Goal: Task Accomplishment & Management: Manage account settings

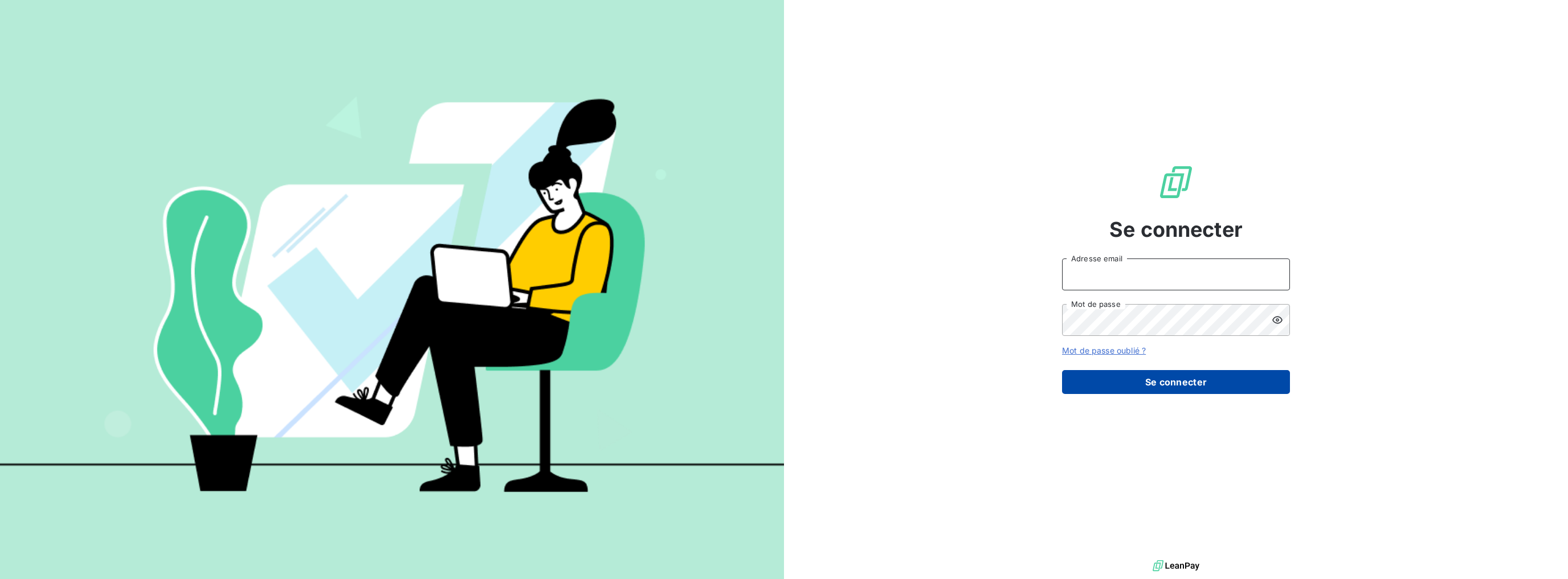
type input "[PERSON_NAME][EMAIL_ADDRESS][DOMAIN_NAME]"
click at [1172, 376] on button "Se connecter" at bounding box center [1176, 381] width 228 height 24
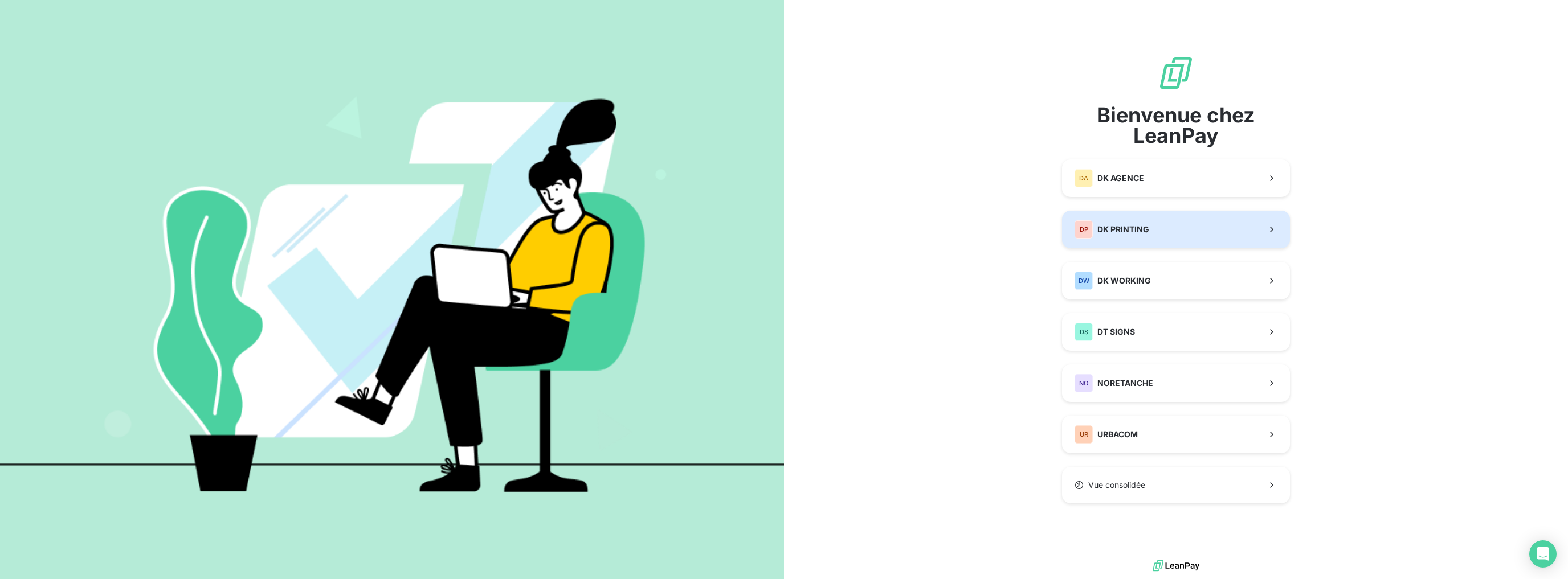
click at [1137, 227] on span "DK PRINTING" at bounding box center [1123, 229] width 52 height 12
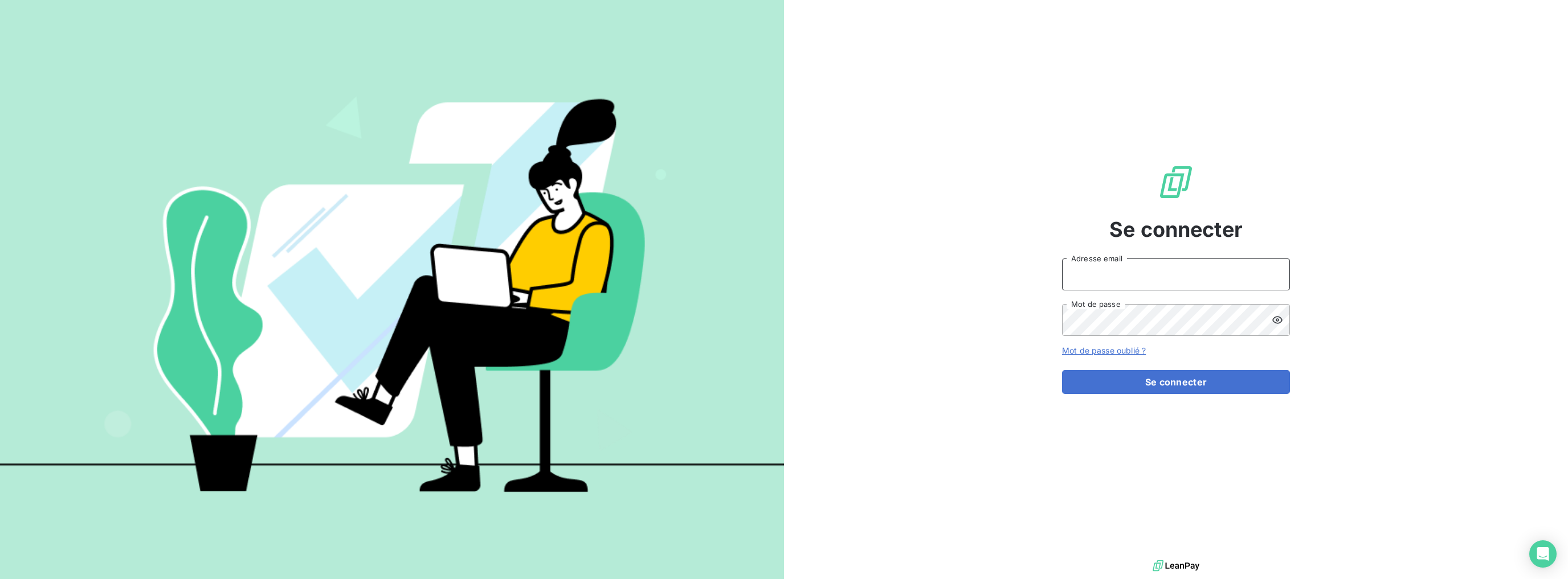
type input "[PERSON_NAME][EMAIL_ADDRESS][DOMAIN_NAME]"
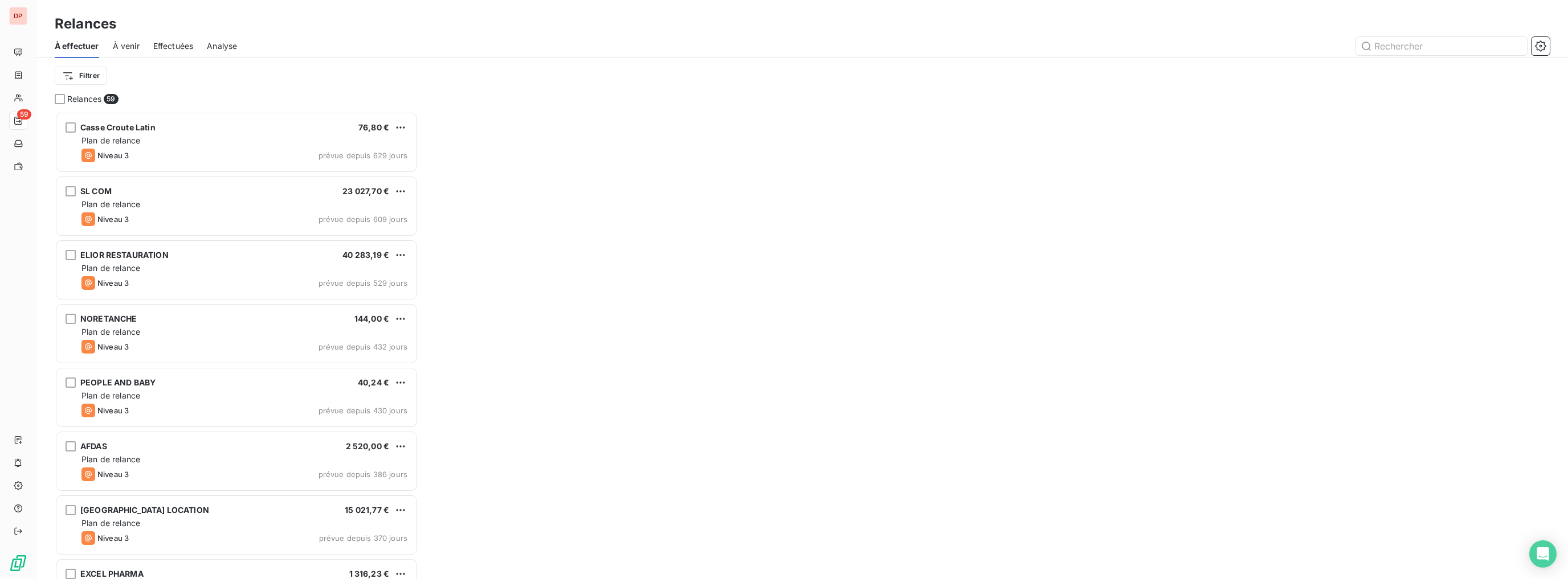
scroll to position [460, 356]
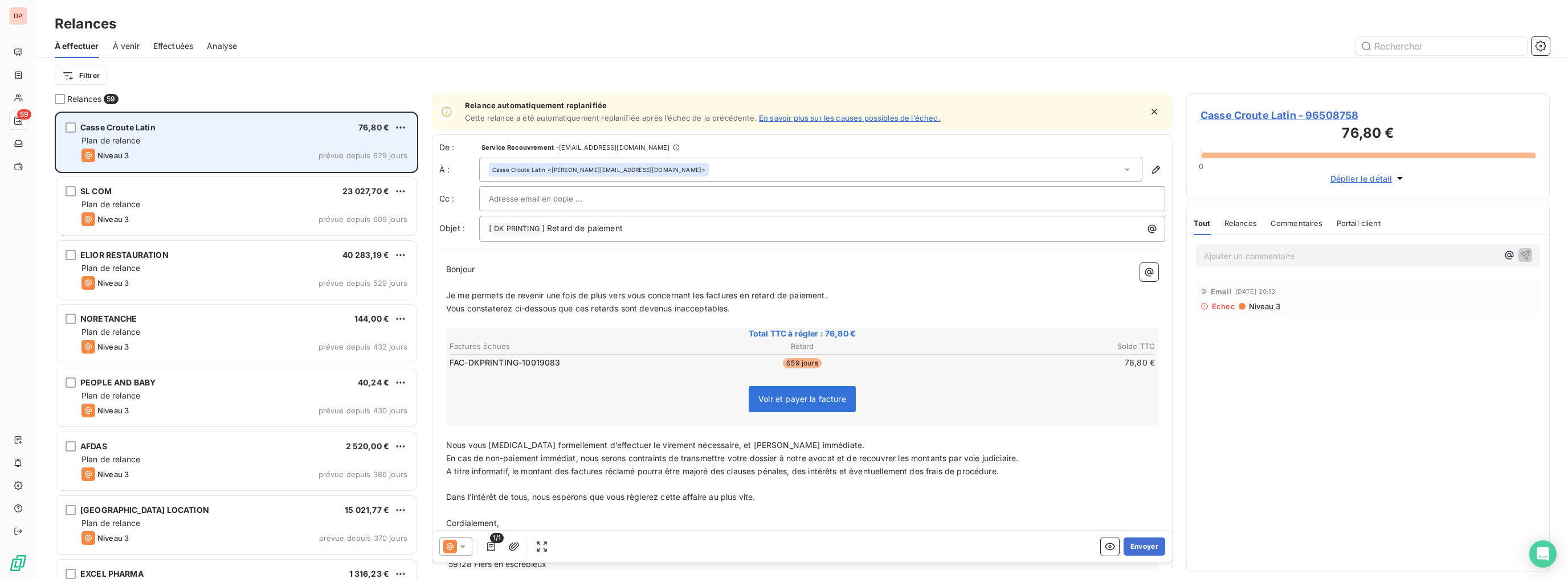
click at [302, 157] on div "Niveau 3 prévue depuis 629 jours" at bounding box center [244, 155] width 326 height 13
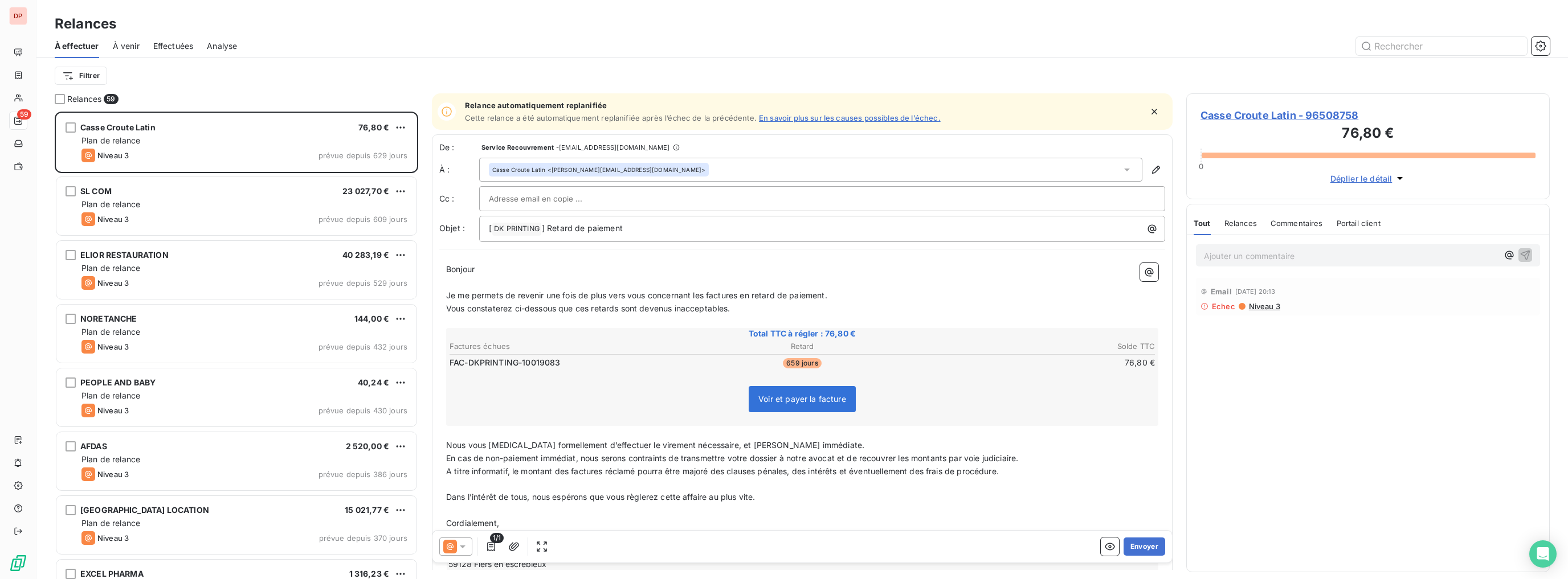
click at [645, 172] on div "Casse Croute Latin <[PERSON_NAME][EMAIL_ADDRESS][DOMAIN_NAME]>" at bounding box center [599, 169] width 213 height 8
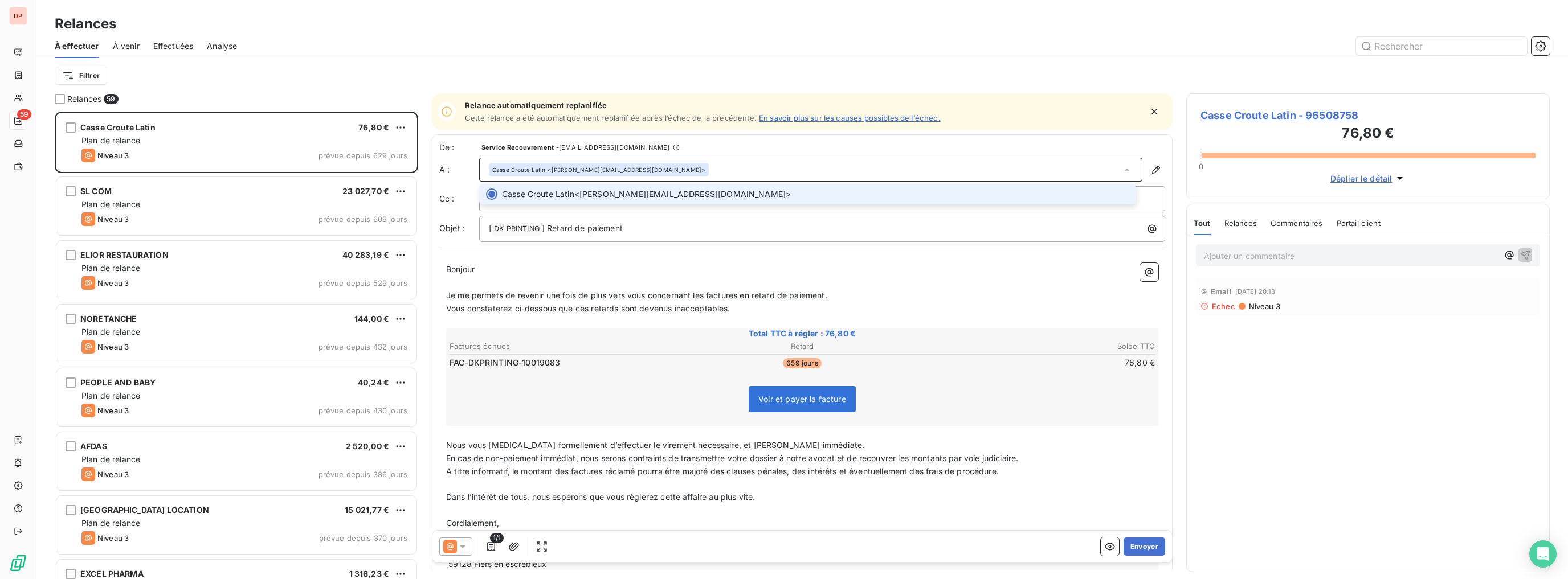
click at [645, 190] on span "Casse Croute Latin <[PERSON_NAME][EMAIL_ADDRESS][DOMAIN_NAME]>" at bounding box center [816, 194] width 627 height 12
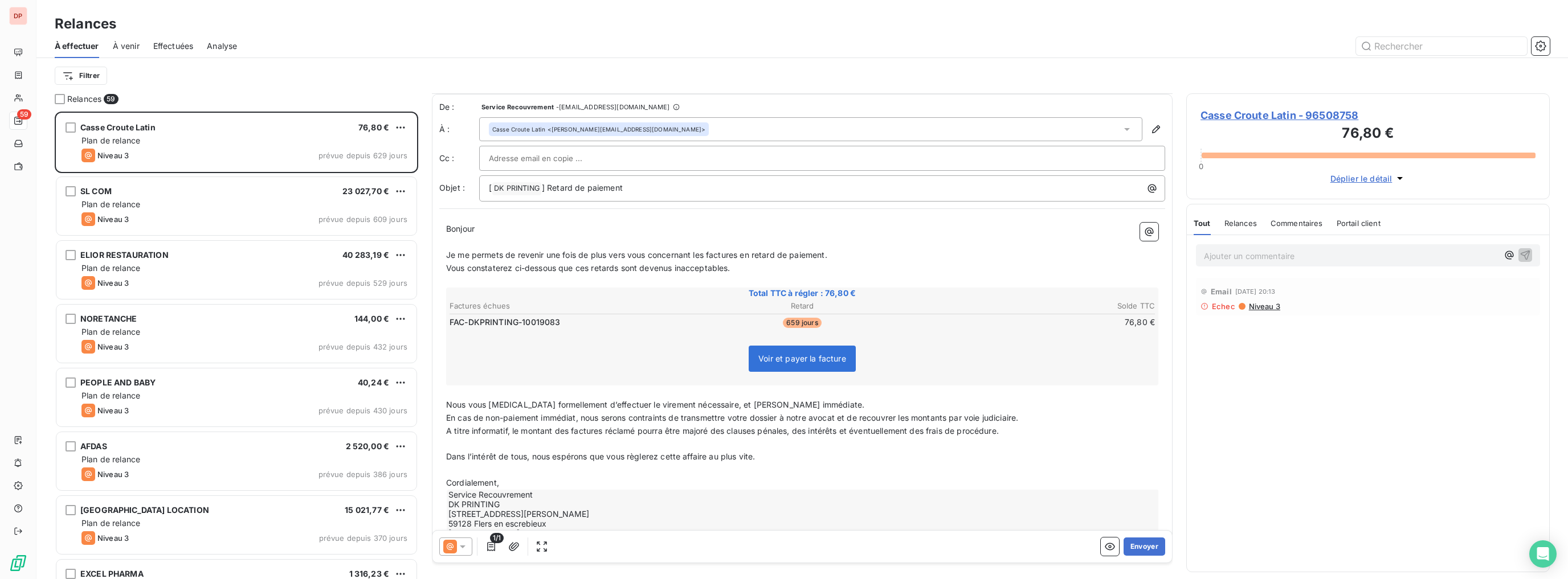
scroll to position [46, 0]
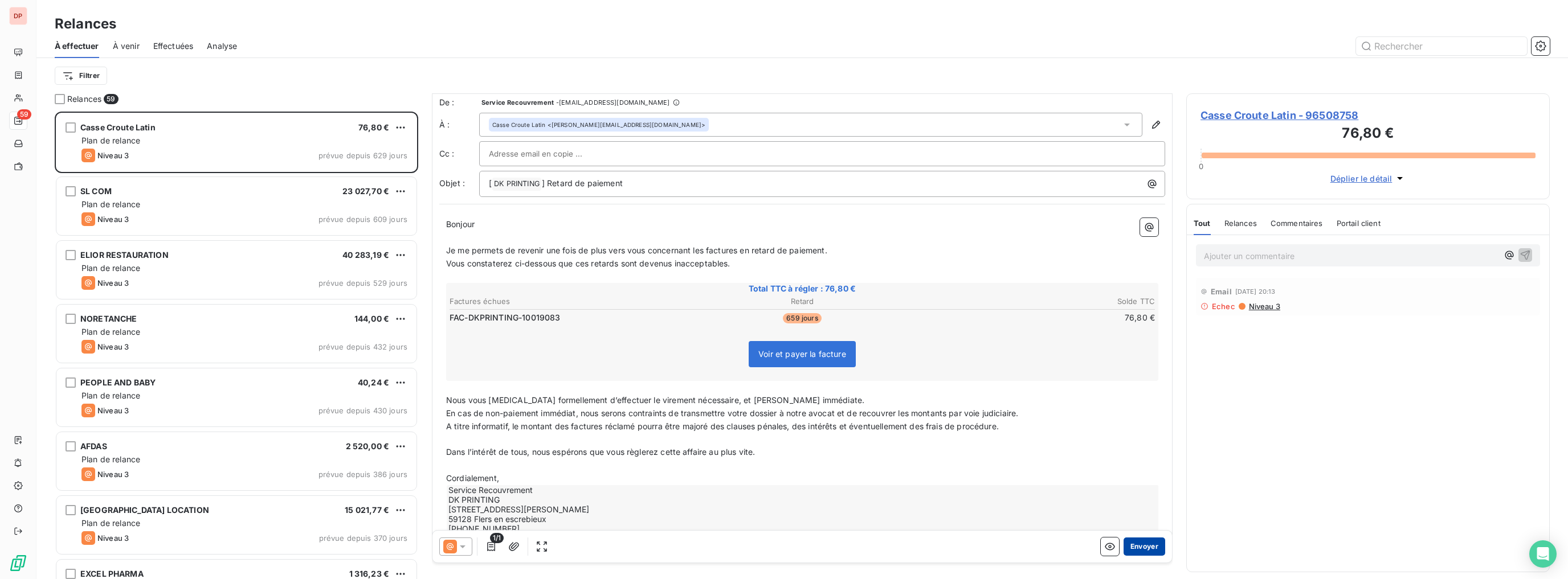
click at [1138, 541] on button "Envoyer" at bounding box center [1144, 547] width 41 height 18
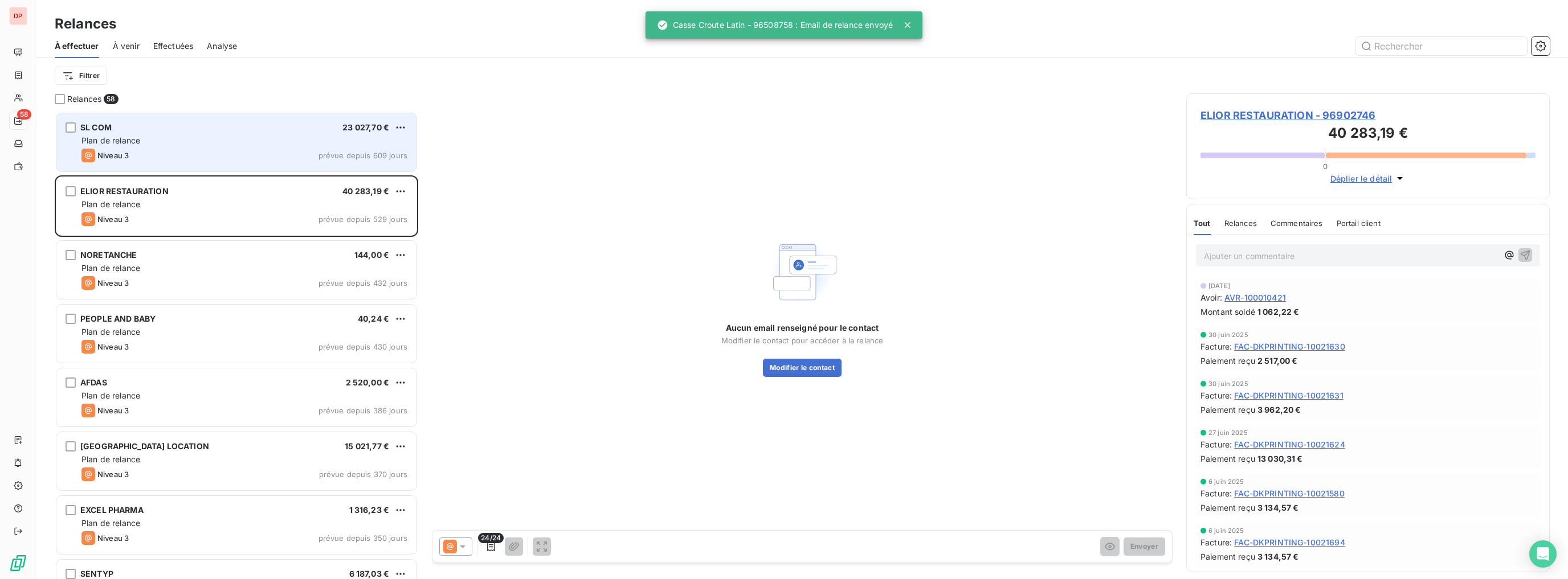
click at [303, 163] on div "SL COM 23 027,70 € Plan de relance Niveau 3 prévue depuis 609 jours" at bounding box center [237, 142] width 360 height 58
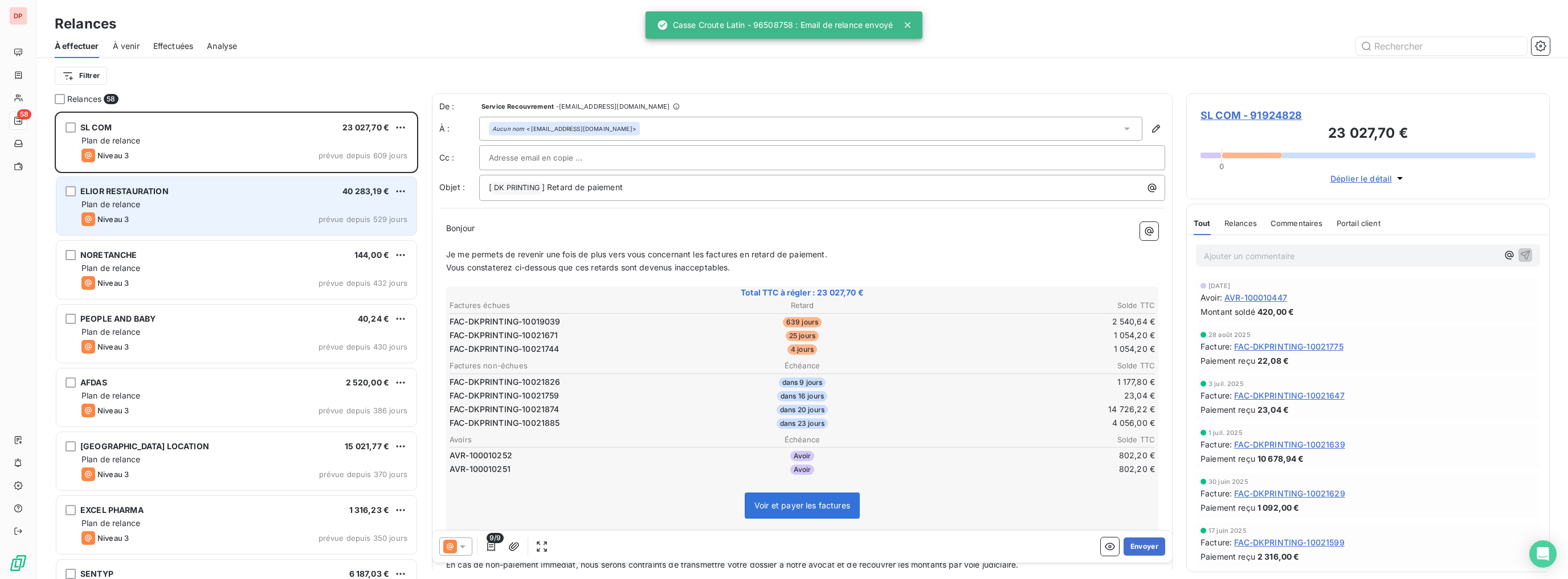
click at [276, 196] on div "ELIOR RESTAURATION 40 283,19 €" at bounding box center [244, 191] width 326 height 10
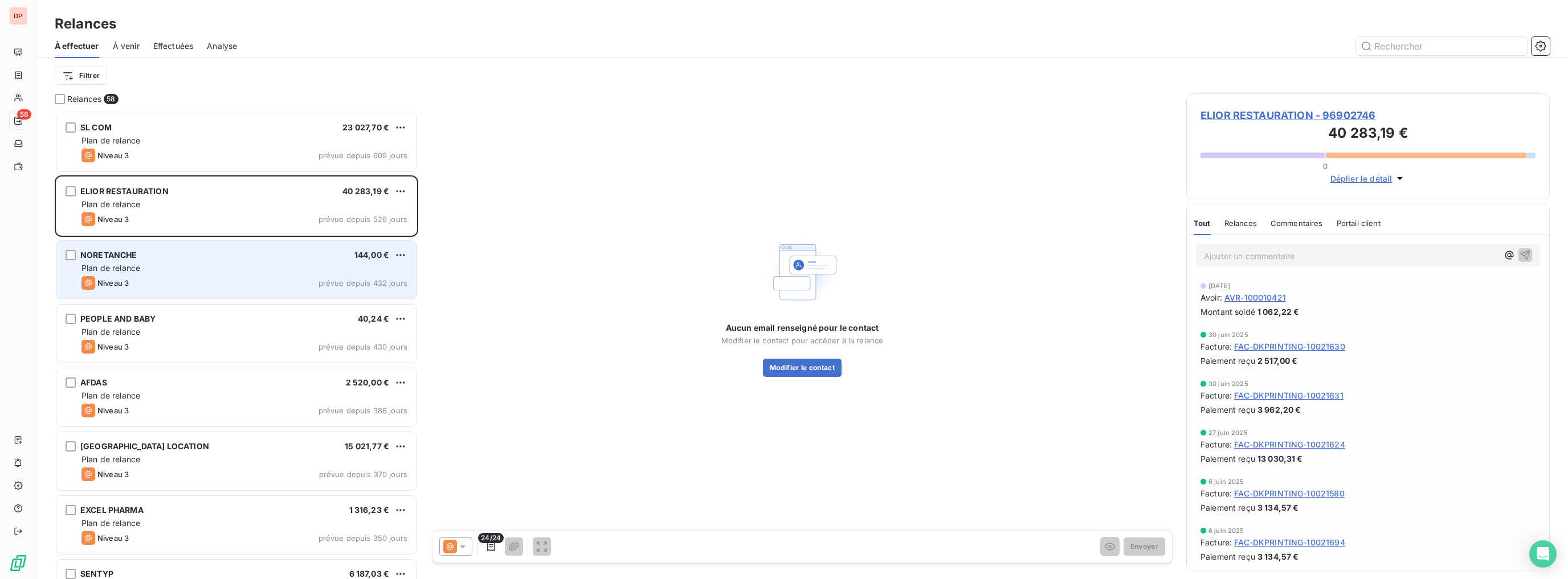
click at [267, 241] on div "NORETANCHE 144,00 € Plan de relance Niveau 3 prévue depuis 432 jours" at bounding box center [237, 269] width 360 height 58
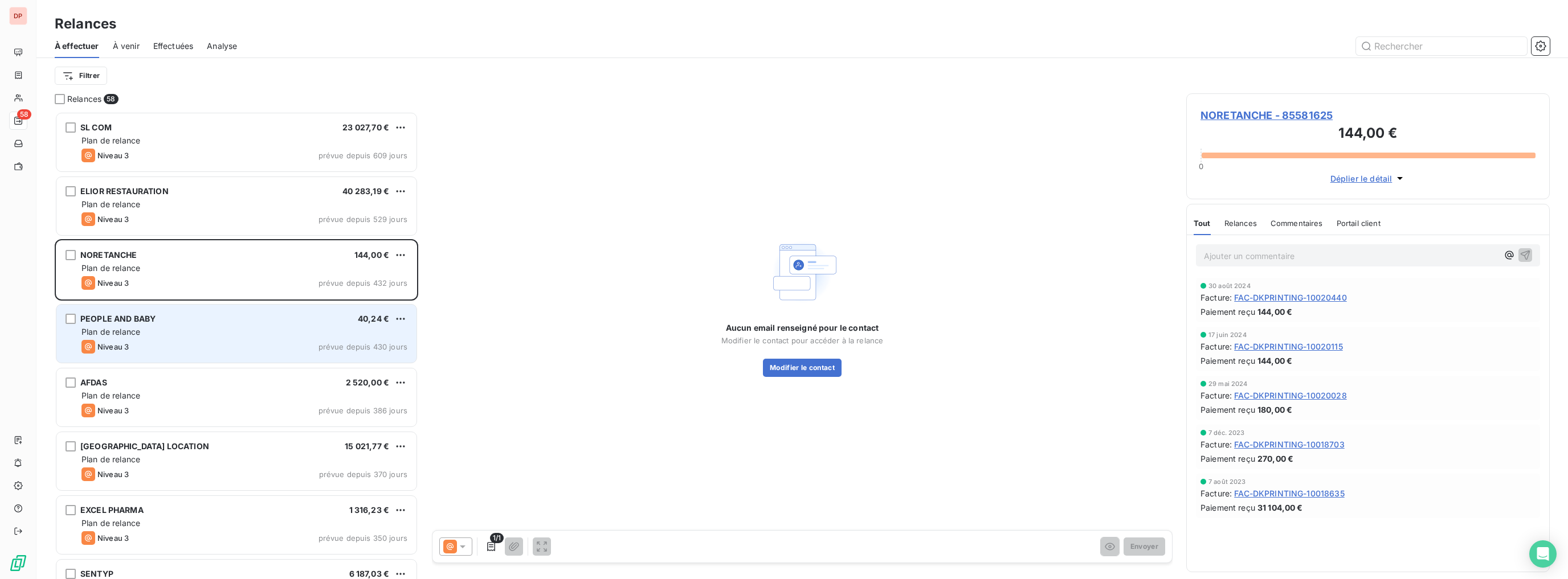
click at [266, 322] on div "PEOPLE AND BABY [DEMOGRAPHIC_DATA],24 €" at bounding box center [244, 319] width 326 height 10
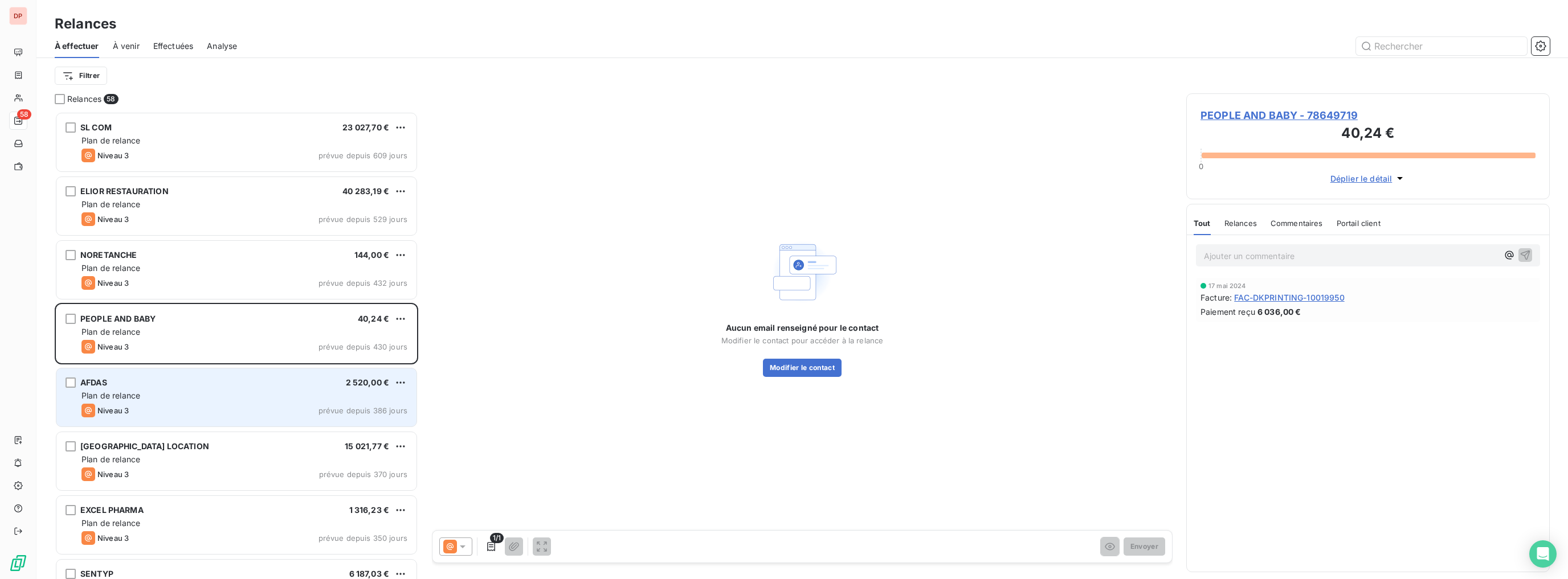
click at [281, 382] on div "AFDAS 2 520,00 €" at bounding box center [244, 383] width 326 height 10
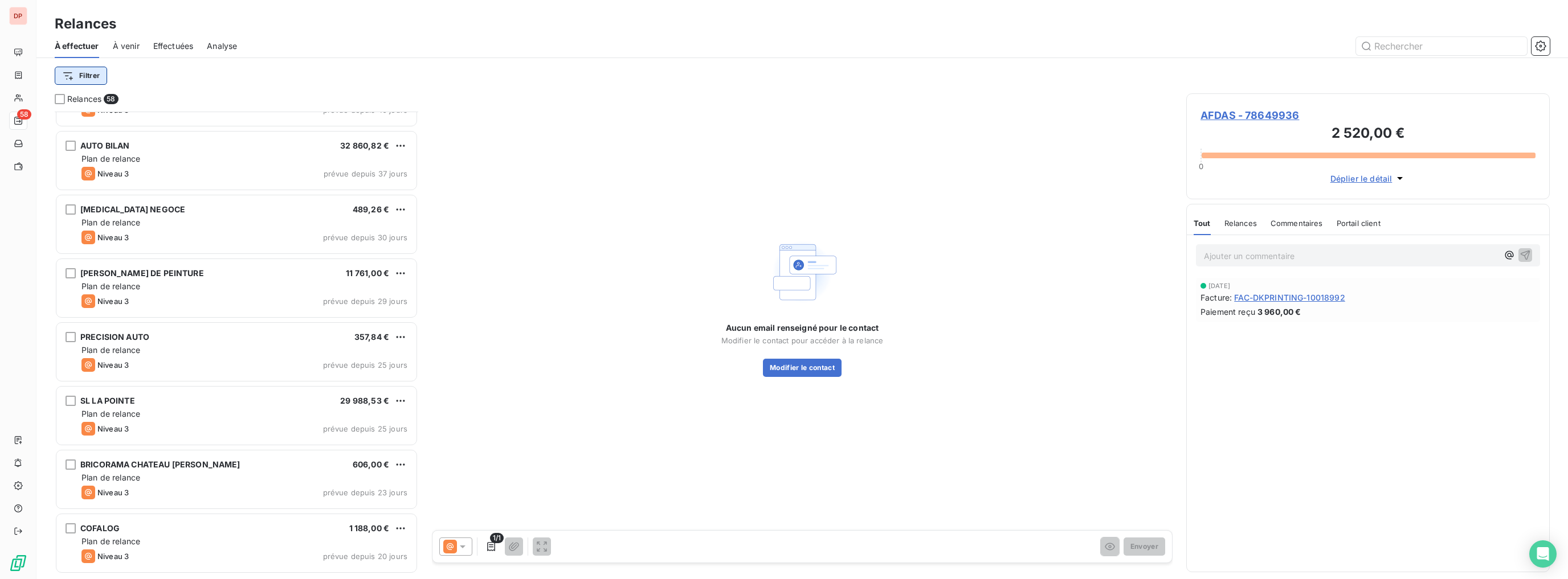
scroll to position [1592, 0]
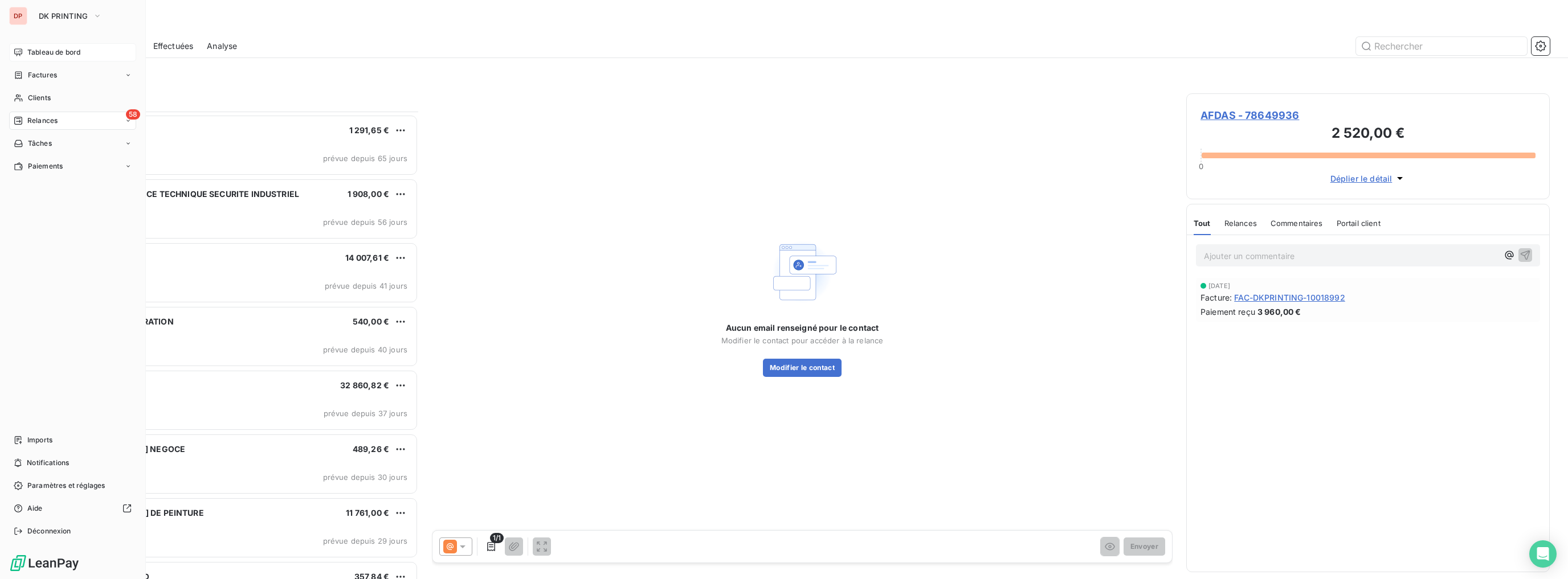
click at [33, 47] on span "Tableau de bord" at bounding box center [54, 52] width 53 height 10
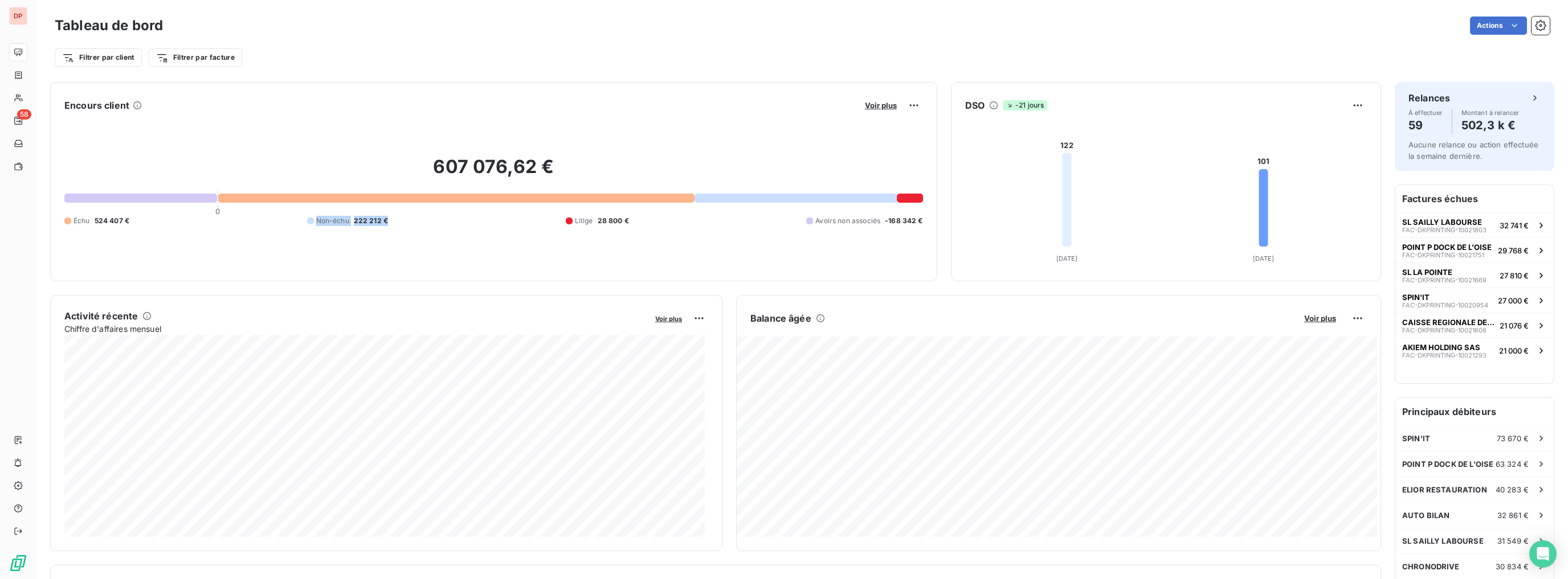
drag, startPoint x: 312, startPoint y: 221, endPoint x: 428, endPoint y: 220, distance: 116.0
click at [428, 220] on div "Échu 524 407 € Non-échu 222 212 € Litige 28 800 € Avoirs non associés -168 342 €" at bounding box center [494, 221] width 859 height 10
drag, startPoint x: 614, startPoint y: 221, endPoint x: 589, endPoint y: 218, distance: 25.2
click at [593, 218] on div "Litige 28 800 €" at bounding box center [597, 221] width 63 height 10
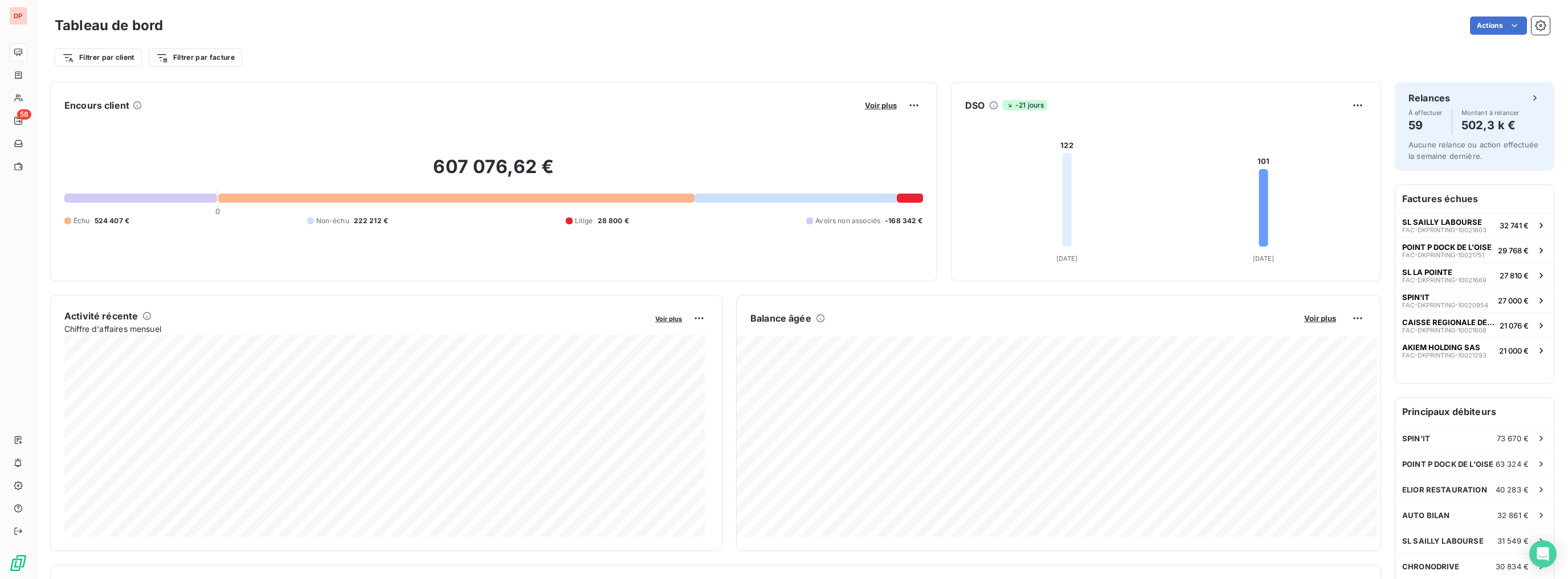
click at [589, 218] on span "Litige" at bounding box center [584, 221] width 18 height 10
click at [605, 218] on span "28 800 €" at bounding box center [613, 221] width 31 height 10
drag, startPoint x: 926, startPoint y: 229, endPoint x: 634, endPoint y: 152, distance: 302.0
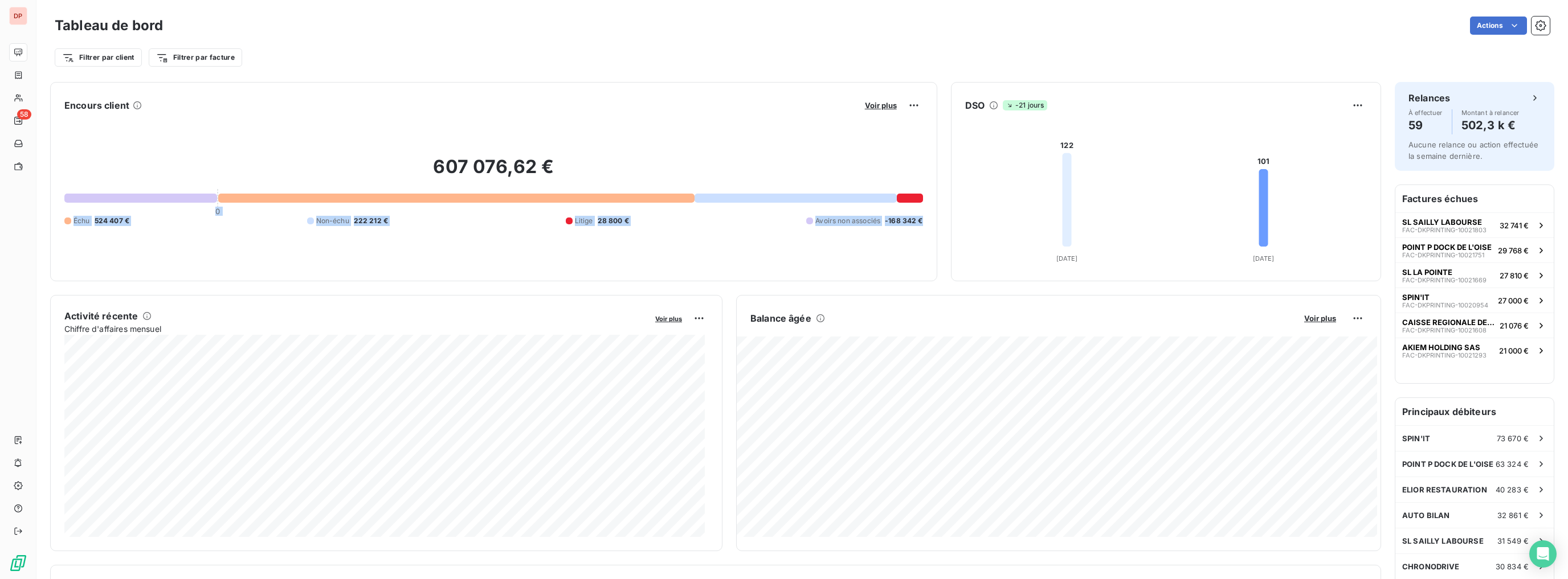
click at [636, 153] on div "Encours client Voir plus 607 076,62 € 0 Échu 524 407 € Non-échu 222 212 € Litig…" at bounding box center [493, 182] width 887 height 199
click at [634, 151] on div "607 076,62 € 0 Échu 524 407 € Non-échu 222 212 € Litige 28 800 € Avoirs non ass…" at bounding box center [494, 190] width 859 height 153
drag, startPoint x: 589, startPoint y: 222, endPoint x: 646, endPoint y: 222, distance: 57.0
click at [643, 221] on div "Échu 524 407 € Non-échu 222 212 € Litige 28 800 € Avoirs non associés -168 342 €" at bounding box center [494, 221] width 859 height 10
click at [646, 222] on div "Échu 524 407 € Non-échu 222 212 € Litige 28 800 € Avoirs non associés -168 342 €" at bounding box center [494, 221] width 859 height 10
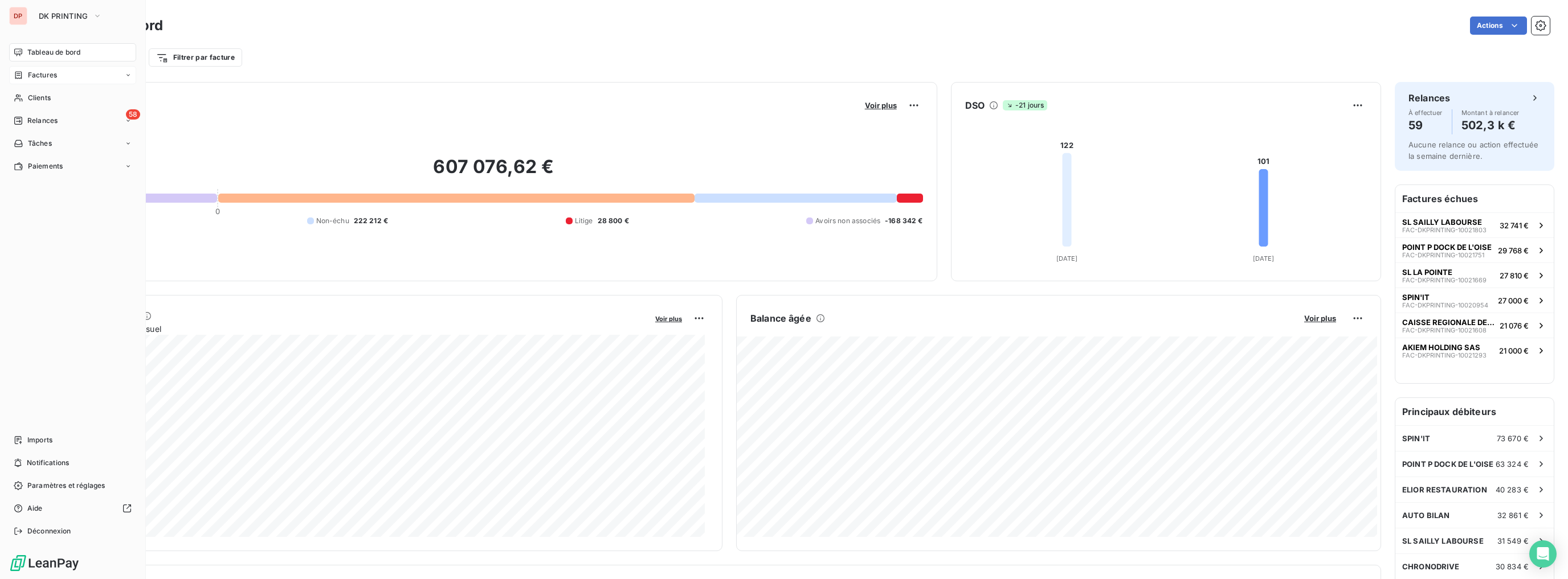
click at [46, 74] on span "Factures" at bounding box center [43, 75] width 29 height 10
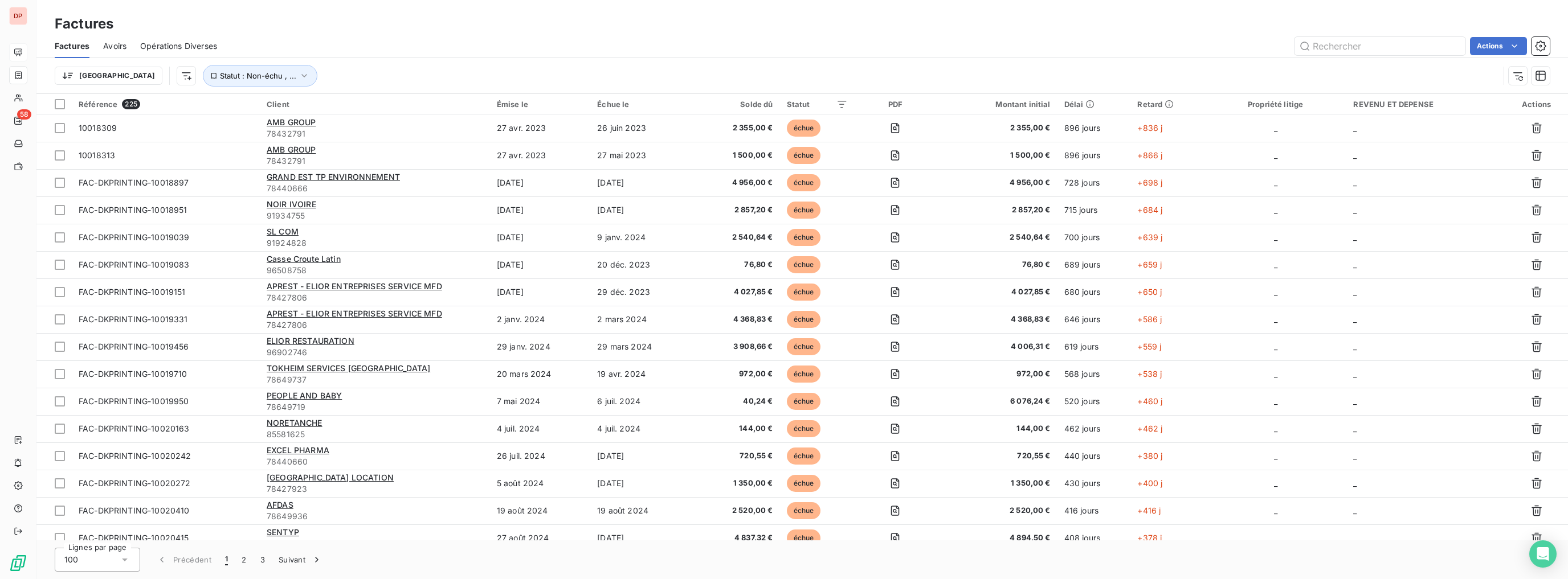
click at [114, 43] on span "Avoirs" at bounding box center [114, 46] width 23 height 12
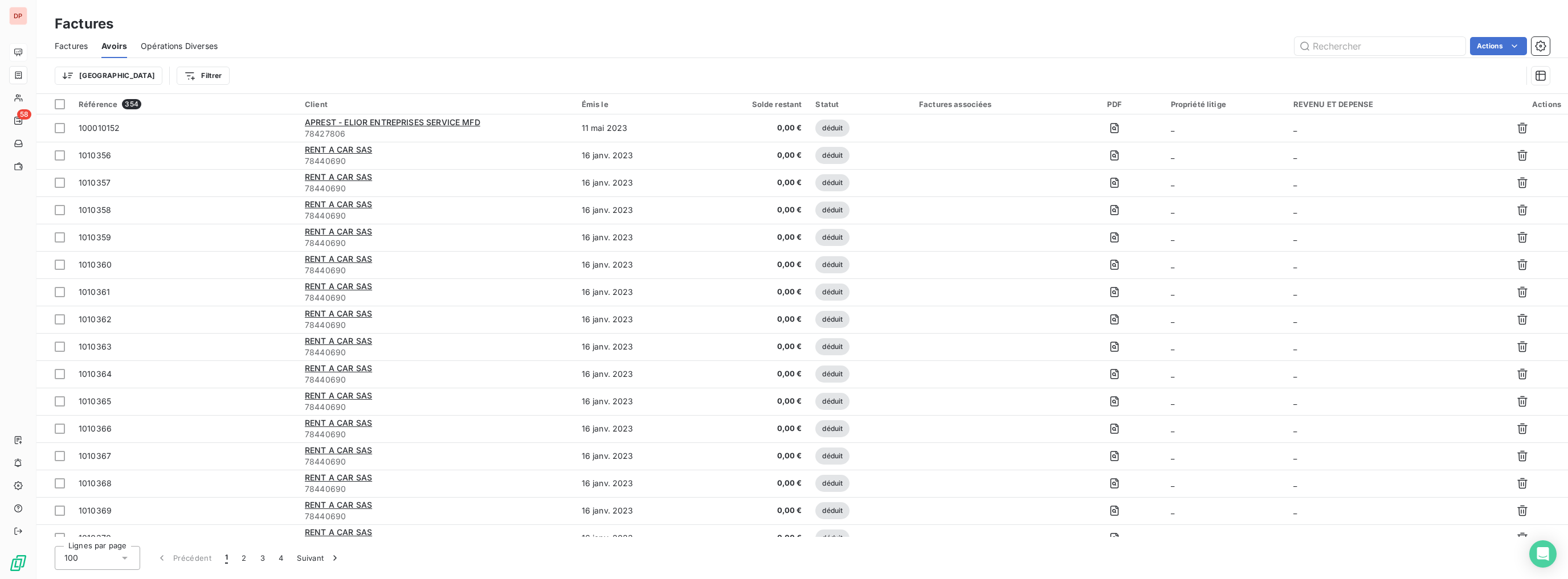
click at [155, 43] on span "Opérations Diverses" at bounding box center [179, 46] width 77 height 12
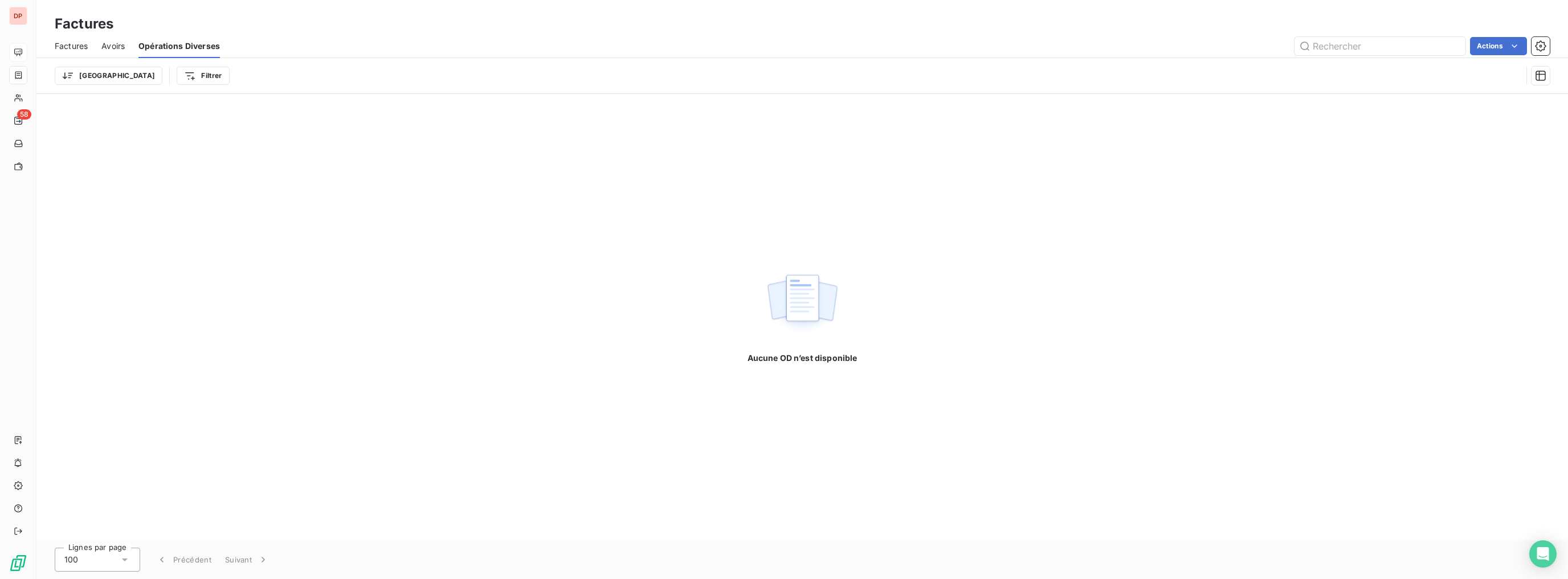
click at [77, 45] on span "Factures" at bounding box center [71, 46] width 33 height 12
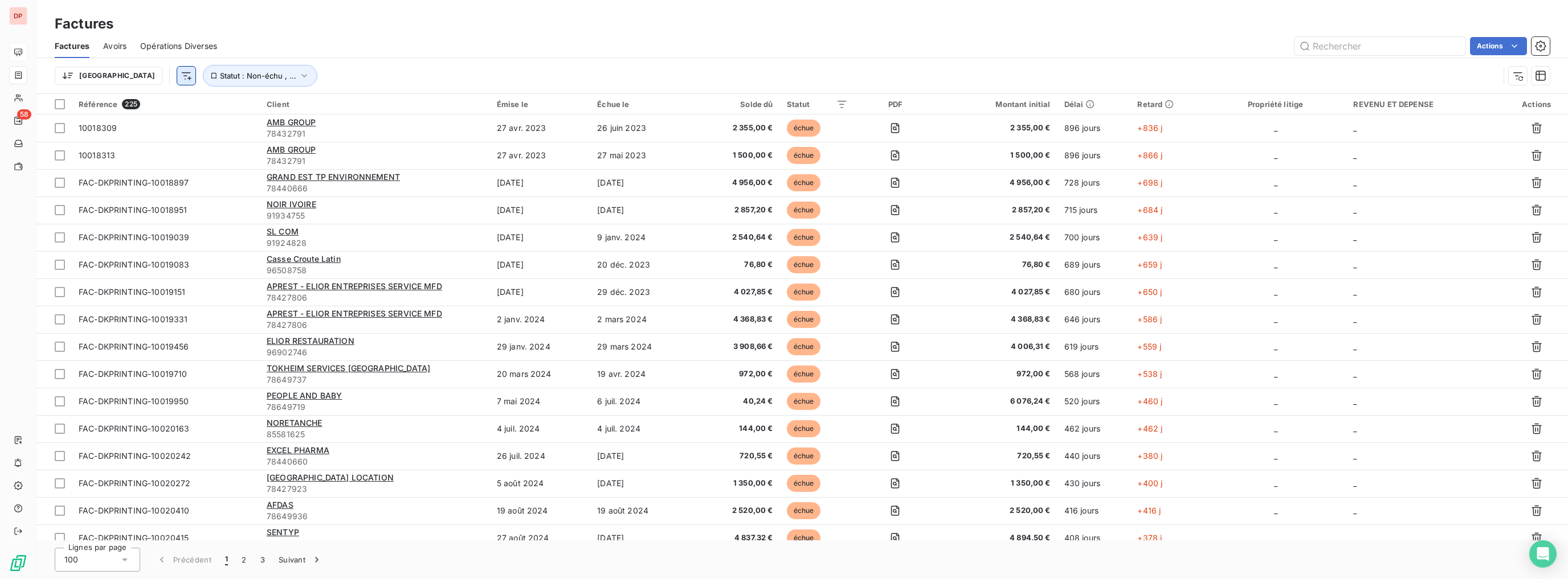
click at [124, 76] on html "DP 58 Factures Factures Avoirs Opérations Diverses Actions Trier Statut : Non-é…" at bounding box center [784, 290] width 1568 height 579
click at [175, 70] on html "DP 58 Factures Factures Avoirs Opérations Diverses Actions Trier Rechercher et …" at bounding box center [784, 290] width 1568 height 579
click at [220, 77] on span "Statut : Non-échu , ..." at bounding box center [257, 75] width 76 height 9
click at [341, 105] on span "échue" at bounding box center [344, 105] width 27 height 10
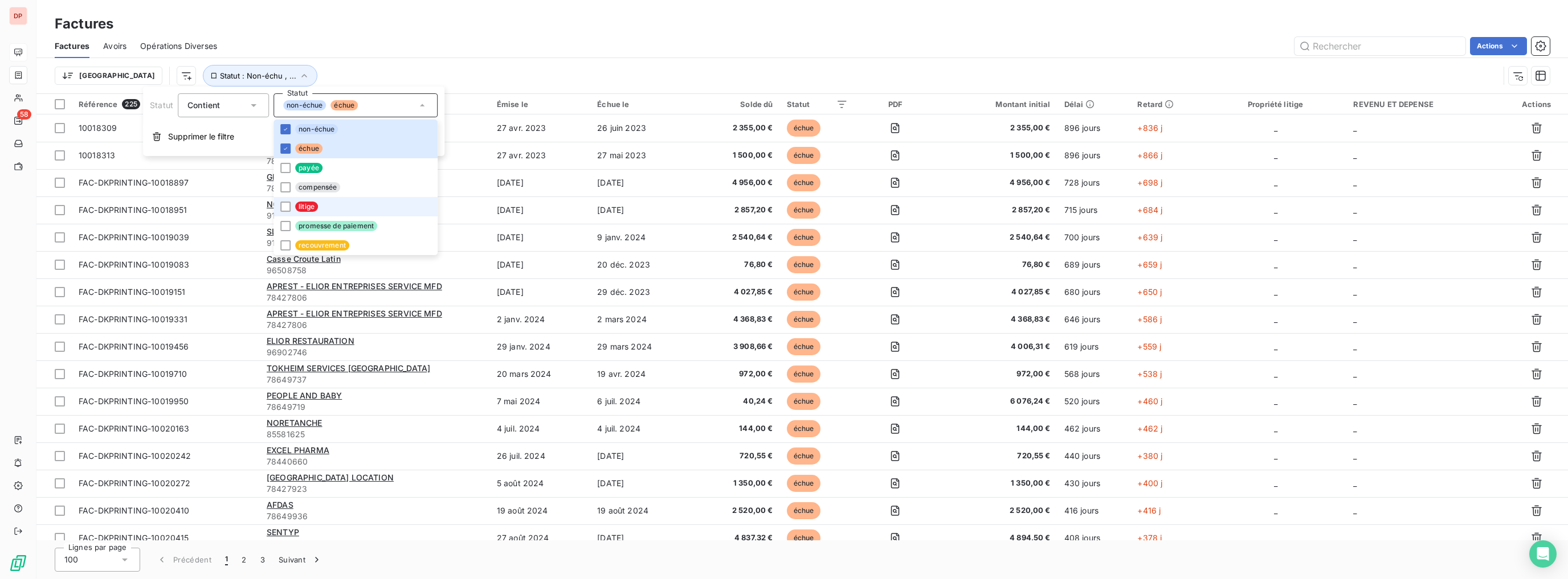
click at [310, 213] on li "litige" at bounding box center [355, 207] width 164 height 19
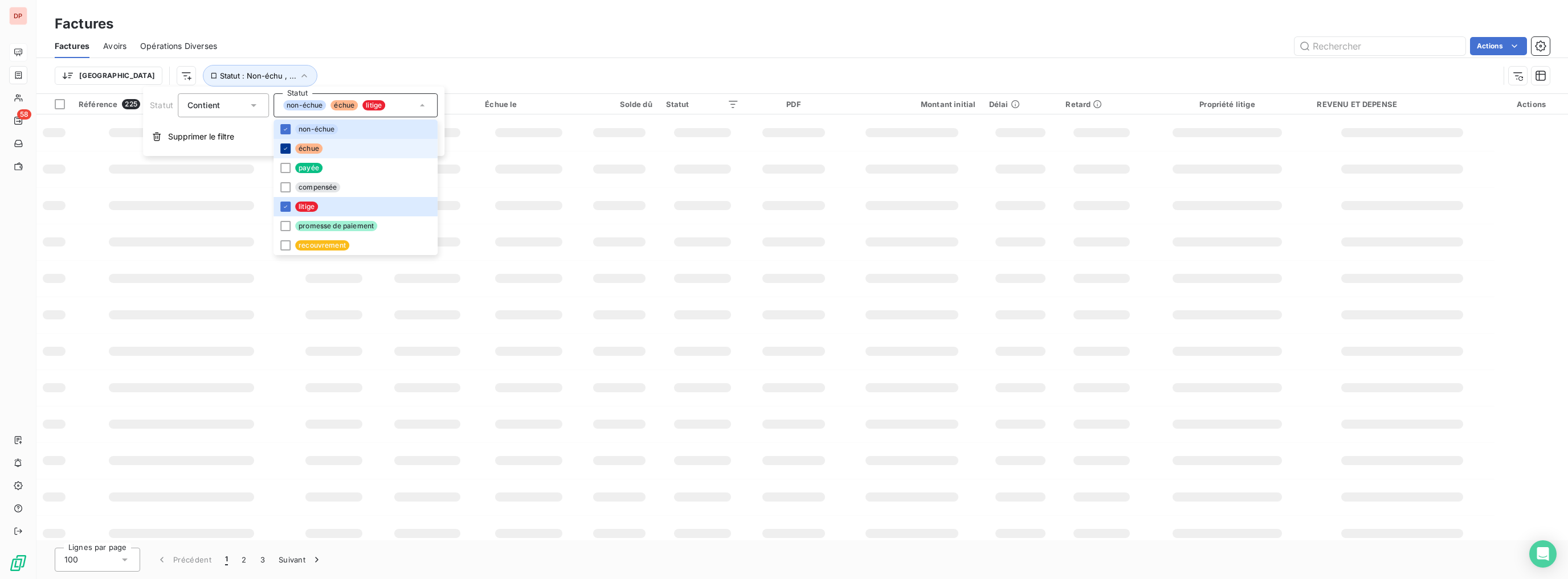
click at [282, 147] on icon at bounding box center [285, 148] width 7 height 7
click at [286, 125] on div at bounding box center [285, 129] width 10 height 10
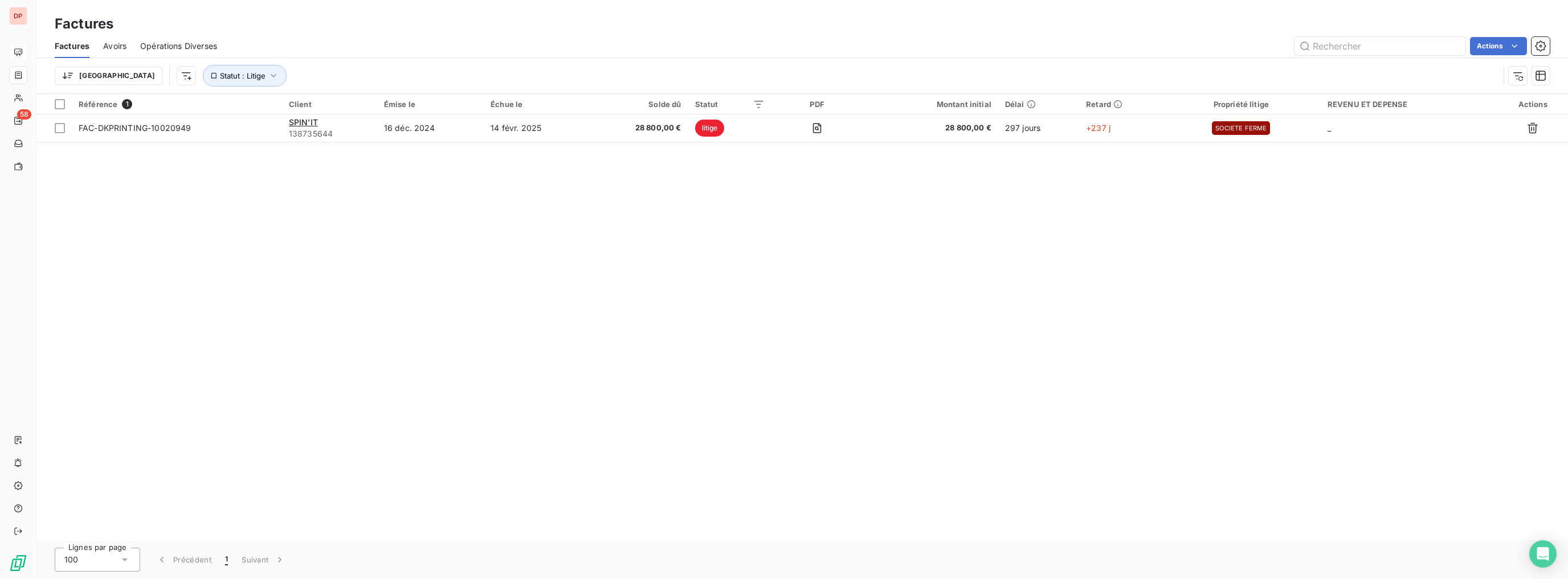
click at [436, 50] on div "Actions" at bounding box center [890, 46] width 1319 height 18
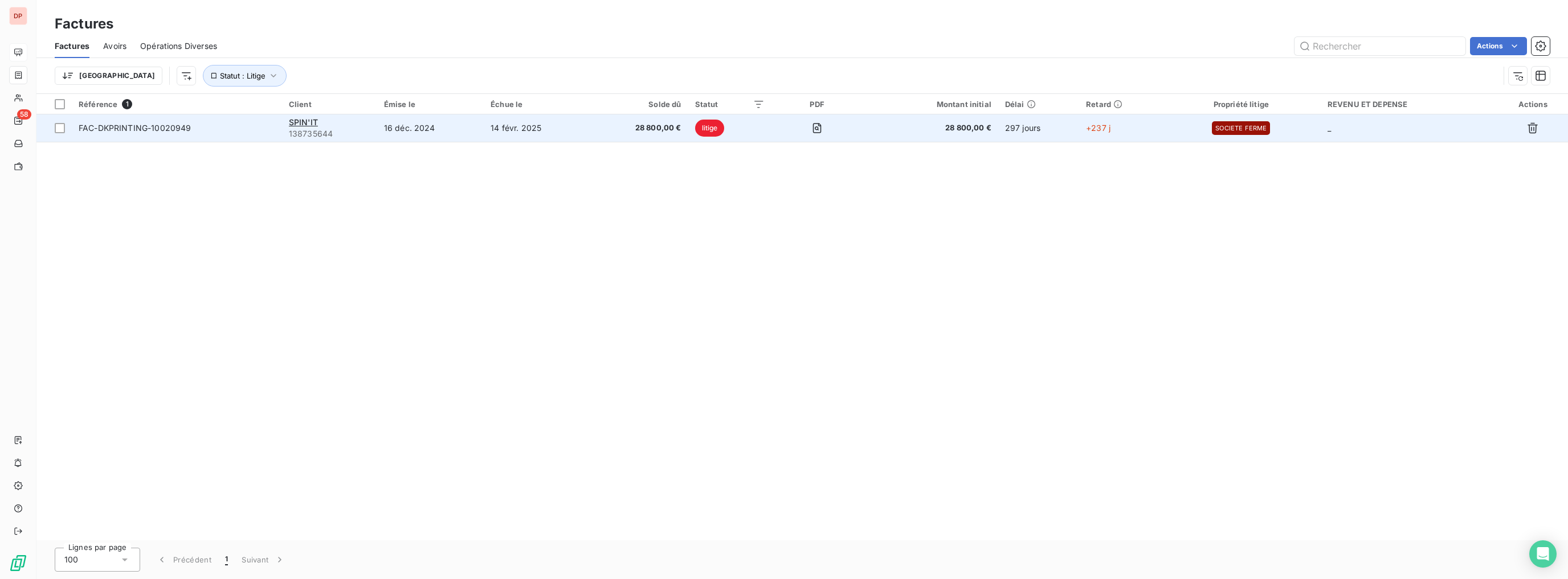
click at [447, 132] on td "16 déc. 2024" at bounding box center [430, 128] width 107 height 27
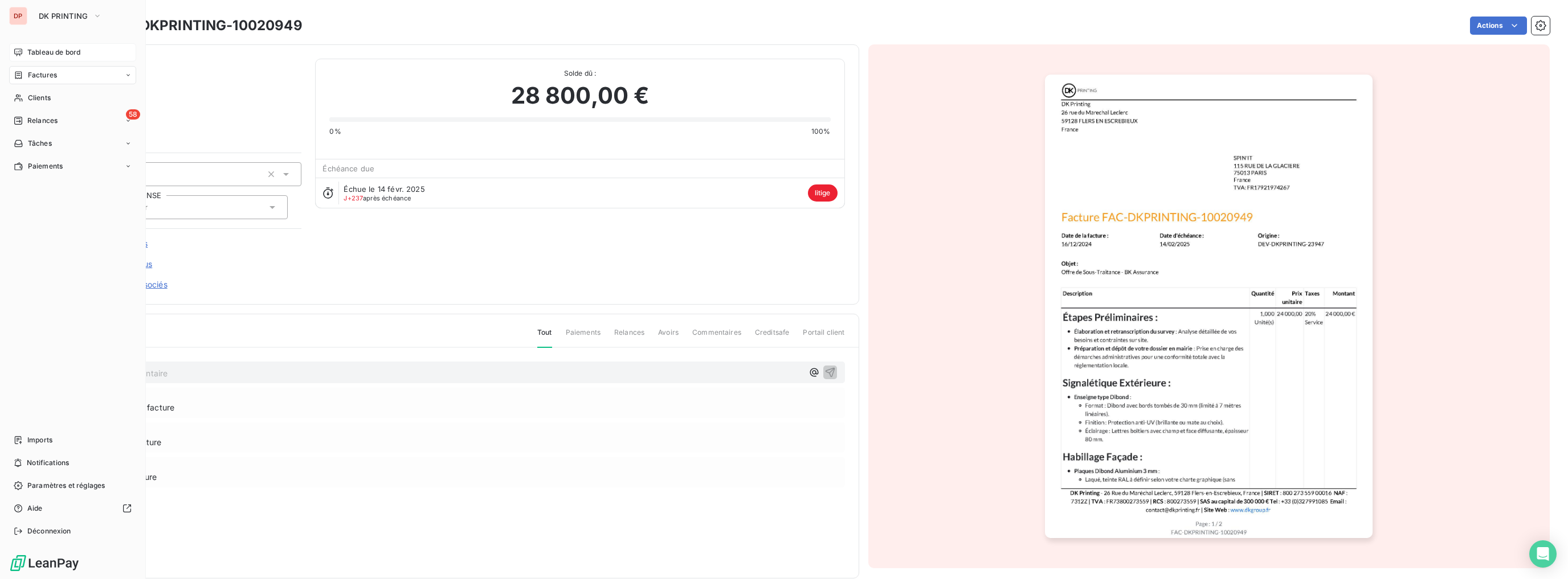
click at [22, 49] on icon at bounding box center [18, 52] width 8 height 7
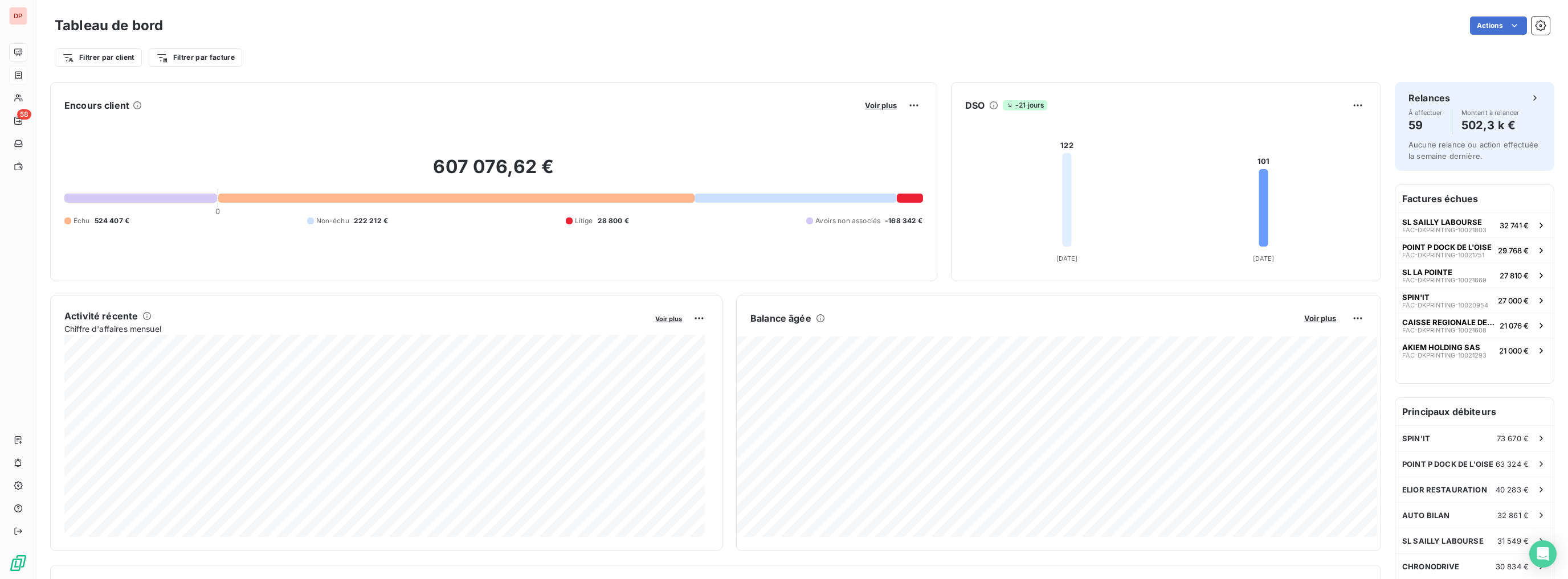
click at [153, 196] on div at bounding box center [141, 198] width 153 height 9
drag, startPoint x: 100, startPoint y: 225, endPoint x: 136, endPoint y: 218, distance: 36.7
click at [136, 218] on div "Échu 524 407 € Non-échu 222 212 € Litige 28 800 € Avoirs non associés -168 342 €" at bounding box center [494, 221] width 859 height 10
click at [136, 218] on div "Échu 524 407 € Non-échu 222 212 € Litige 28 800 € Avoirs non associés -168 342 €" at bounding box center [494, 221] width 859 height 10
drag, startPoint x: 147, startPoint y: 200, endPoint x: 96, endPoint y: 161, distance: 64.2
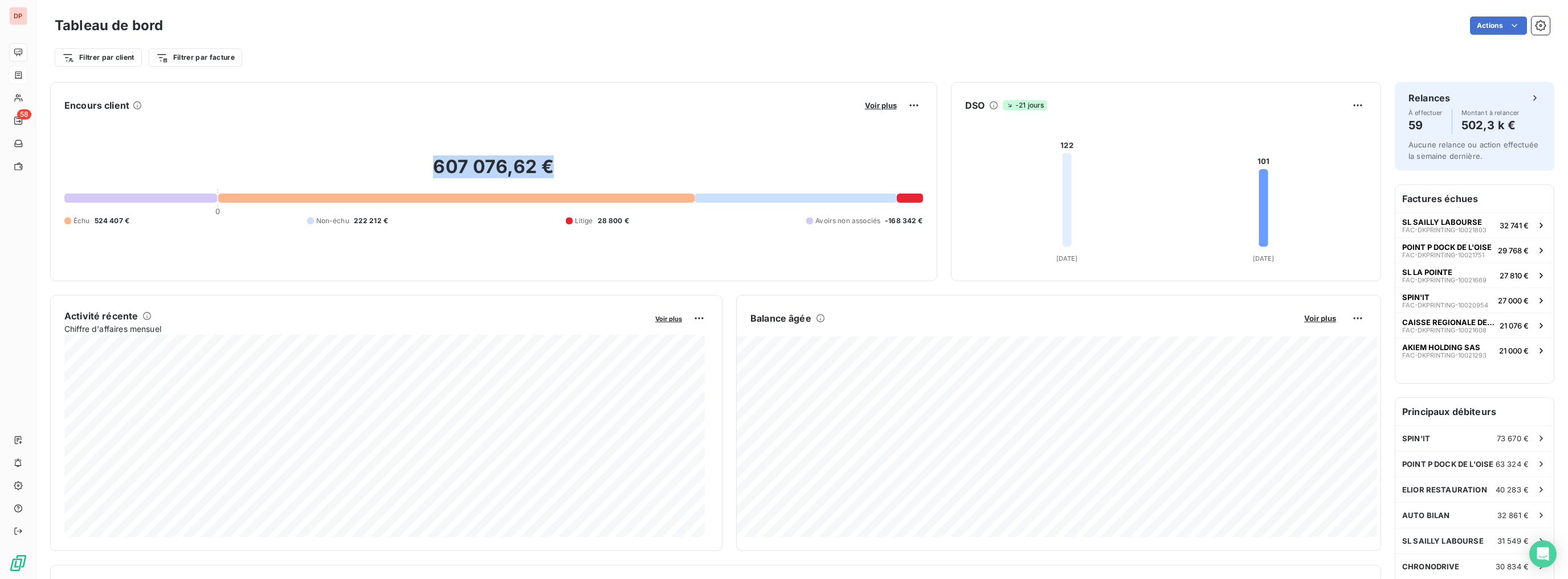
click at [96, 167] on div "607 076,62 € 0 Échu 524 407 € Non-échu 222 212 € Litige 28 800 € Avoirs non ass…" at bounding box center [494, 190] width 859 height 153
click at [96, 160] on h2 "607 076,62 €" at bounding box center [494, 173] width 859 height 34
drag, startPoint x: 96, startPoint y: 137, endPoint x: 147, endPoint y: 248, distance: 122.2
click at [147, 248] on div "607 076,62 € 0 Échu 524 407 € Non-échu 222 212 € Litige 28 800 € Avoirs non ass…" at bounding box center [494, 190] width 859 height 153
click at [152, 248] on div "607 076,62 € 0 Échu 524 407 € Non-échu 222 212 € Litige 28 800 € Avoirs non ass…" at bounding box center [494, 190] width 859 height 153
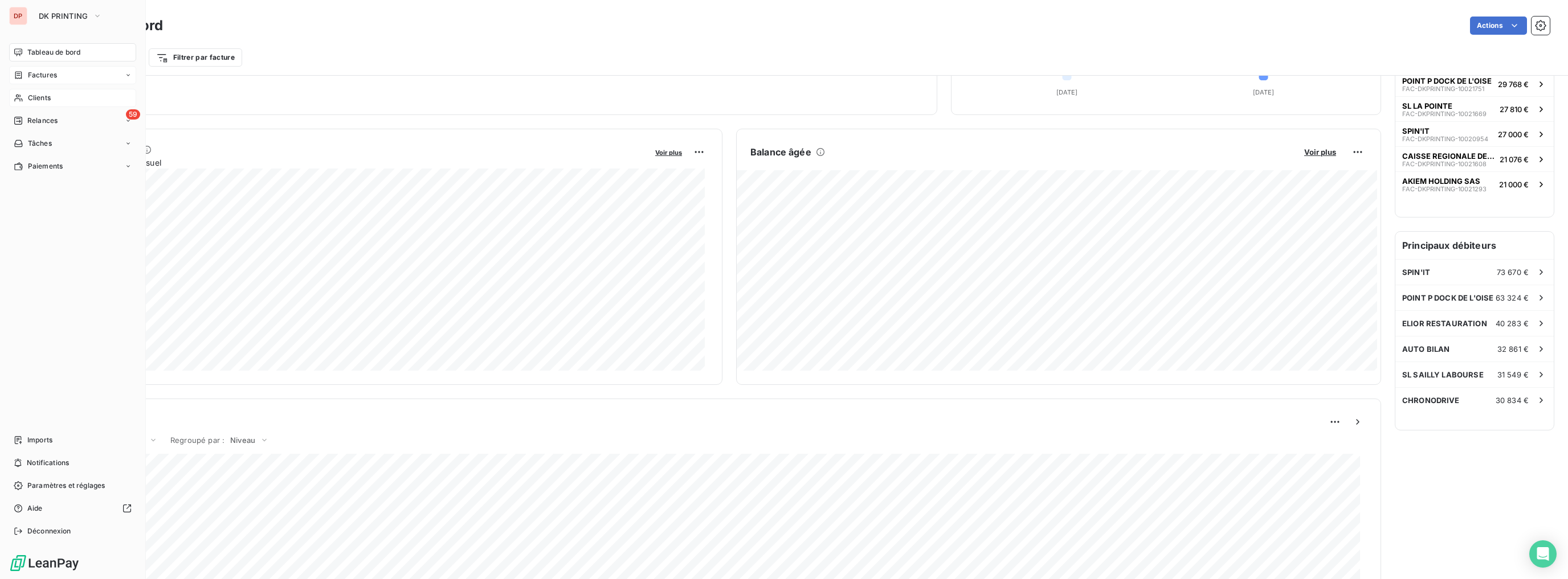
scroll to position [166, 0]
click at [23, 73] on icon at bounding box center [18, 75] width 10 height 9
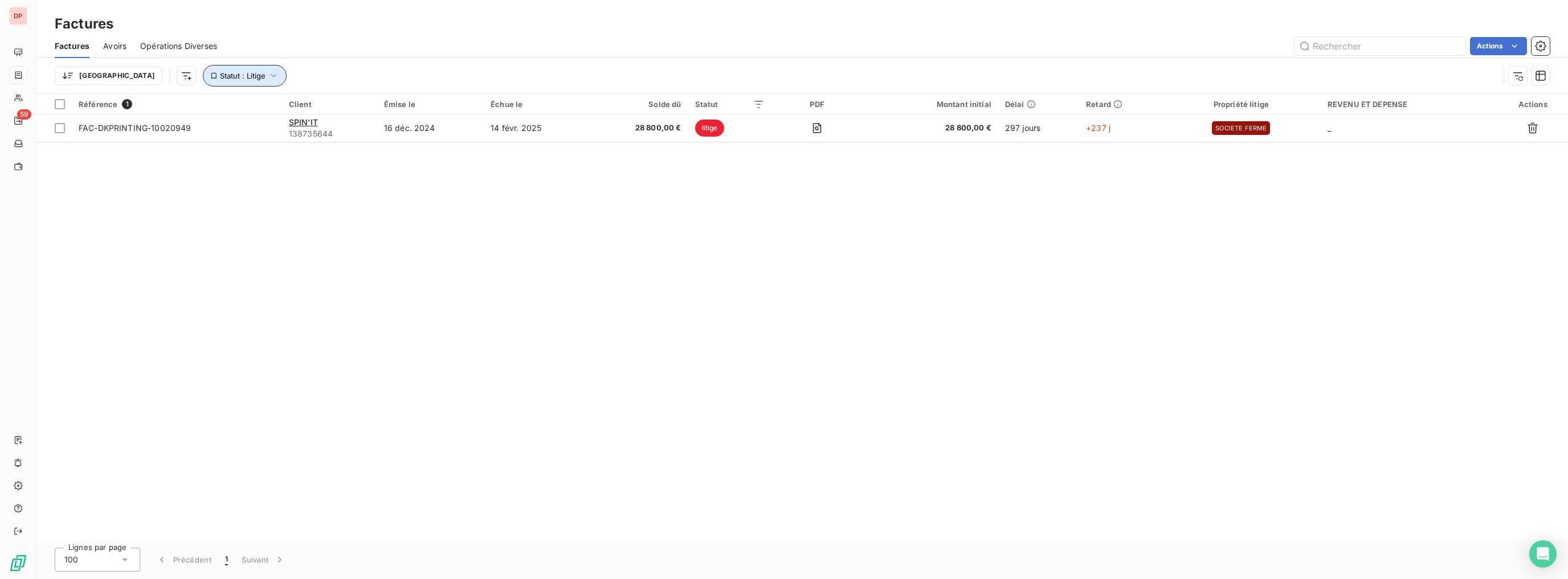
click at [268, 77] on icon "button" at bounding box center [273, 75] width 12 height 12
click at [213, 140] on span "Supprimer le filtre" at bounding box center [201, 136] width 66 height 12
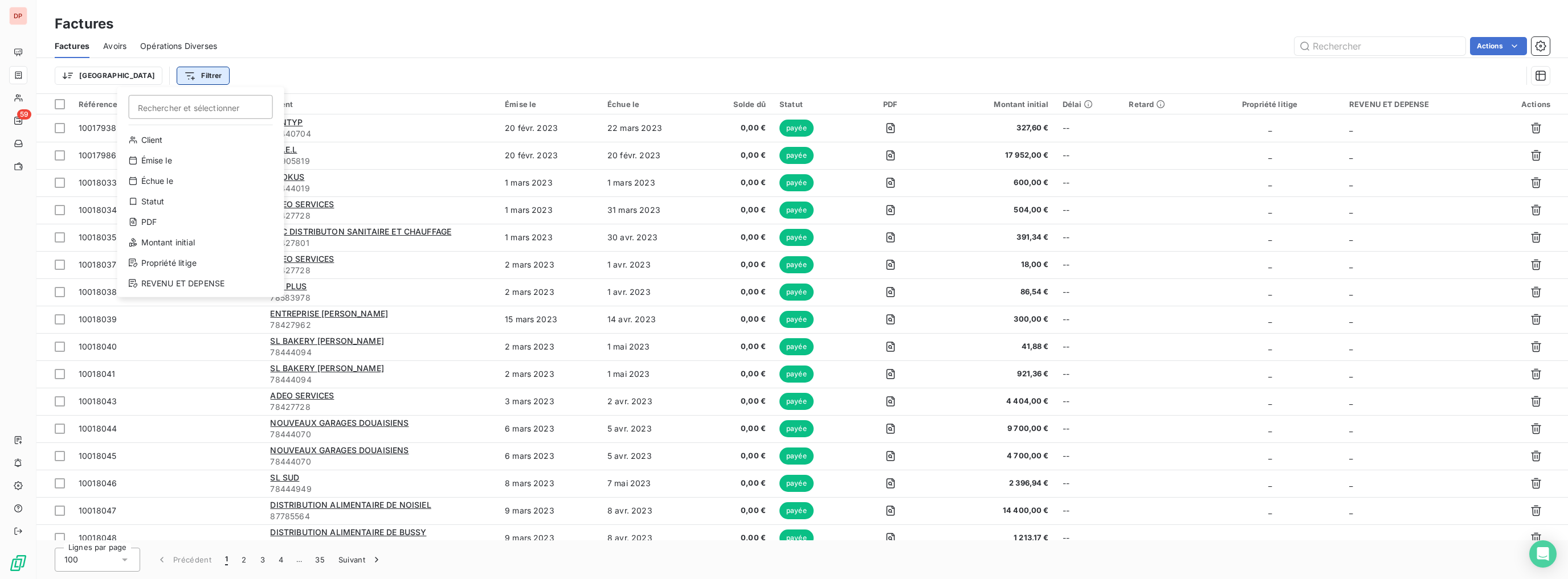
click at [153, 69] on html "DP 59 Factures Factures Avoirs Opérations Diverses Actions Trier Filtrer Recher…" at bounding box center [784, 290] width 1568 height 579
click at [151, 75] on html "DP 59 Factures Factures Avoirs Opérations Diverses Actions Trier Filtrer Recher…" at bounding box center [784, 290] width 1568 height 579
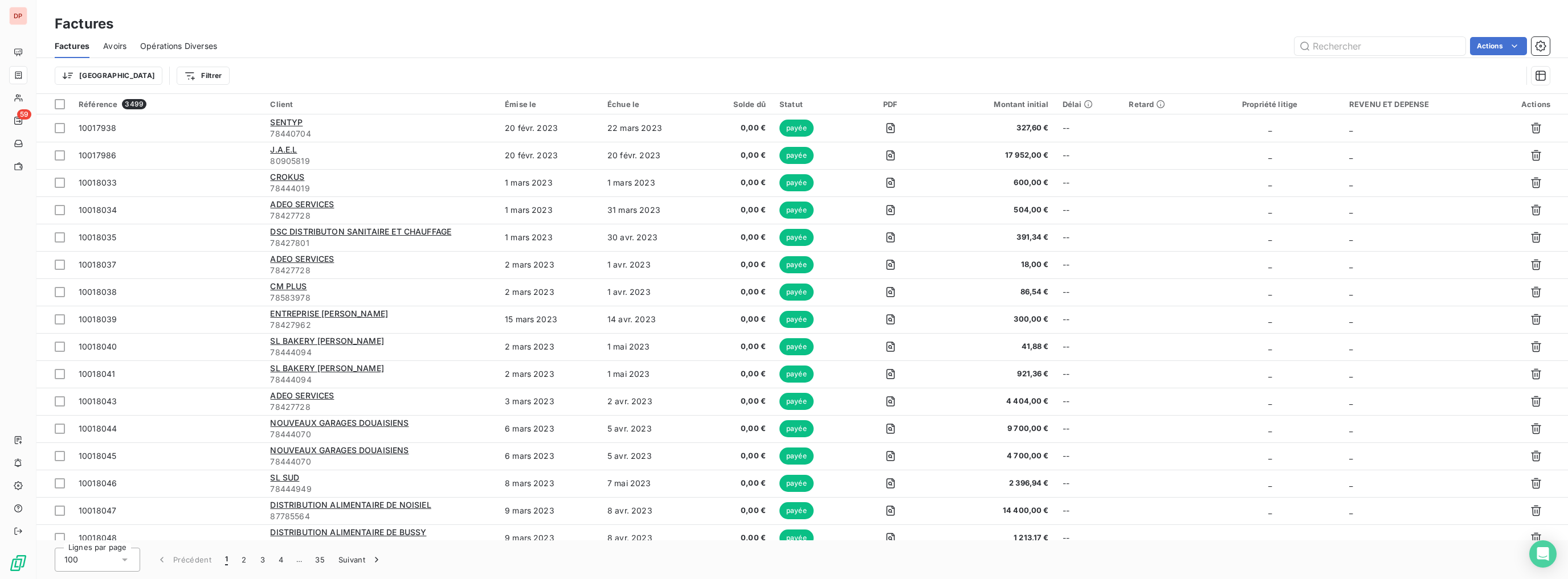
click at [226, 66] on div "Trier Filtrer" at bounding box center [788, 76] width 1467 height 22
click at [127, 44] on span "Avoirs" at bounding box center [114, 46] width 23 height 12
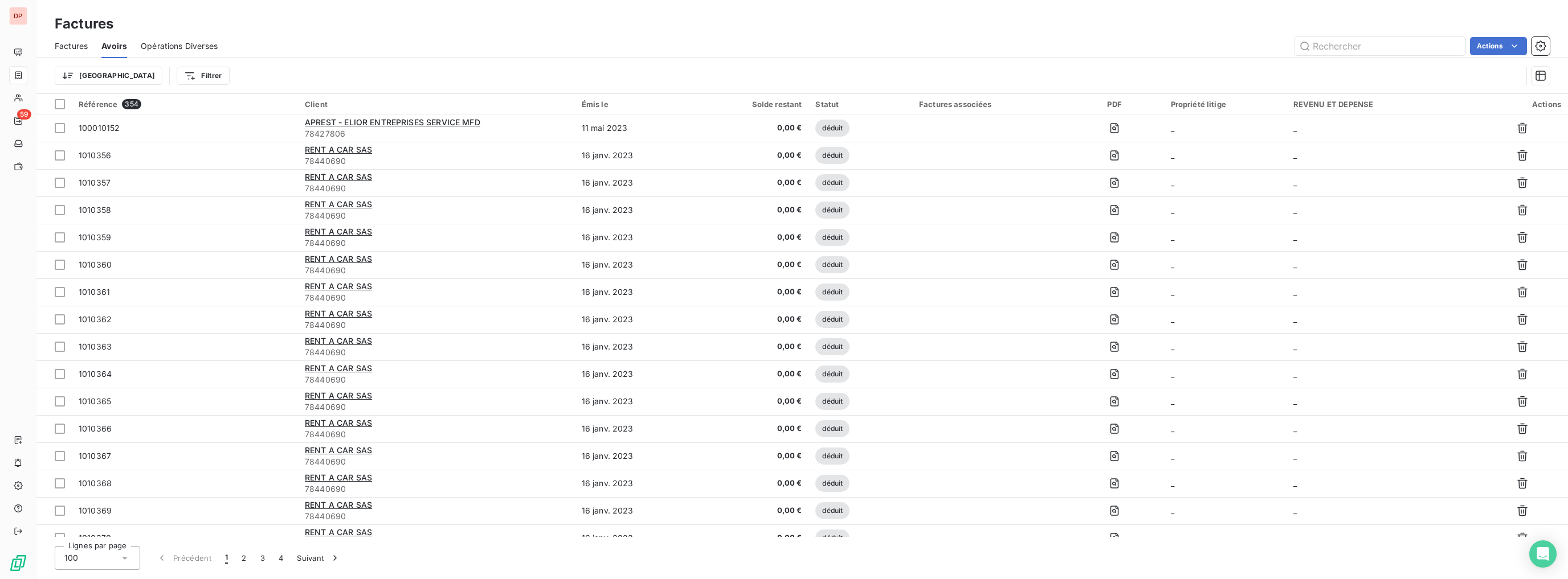
click at [150, 44] on span "Opérations Diverses" at bounding box center [179, 46] width 77 height 12
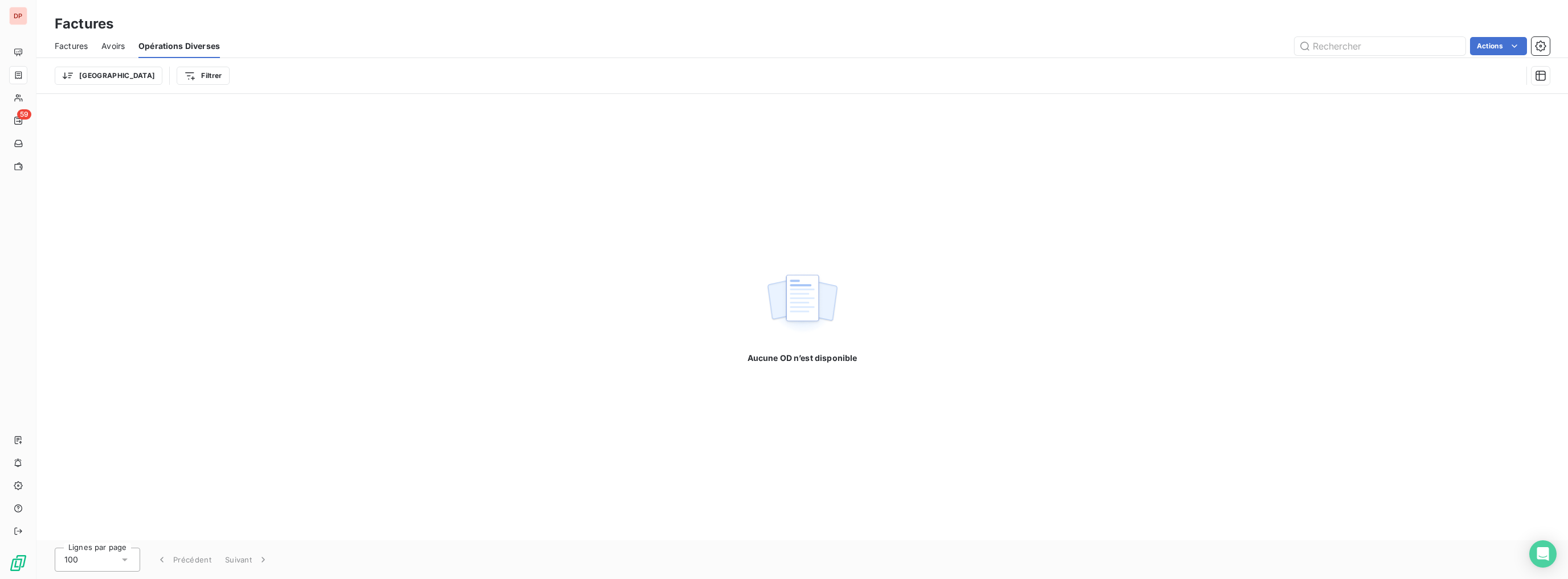
click at [58, 40] on span "Factures" at bounding box center [71, 46] width 33 height 12
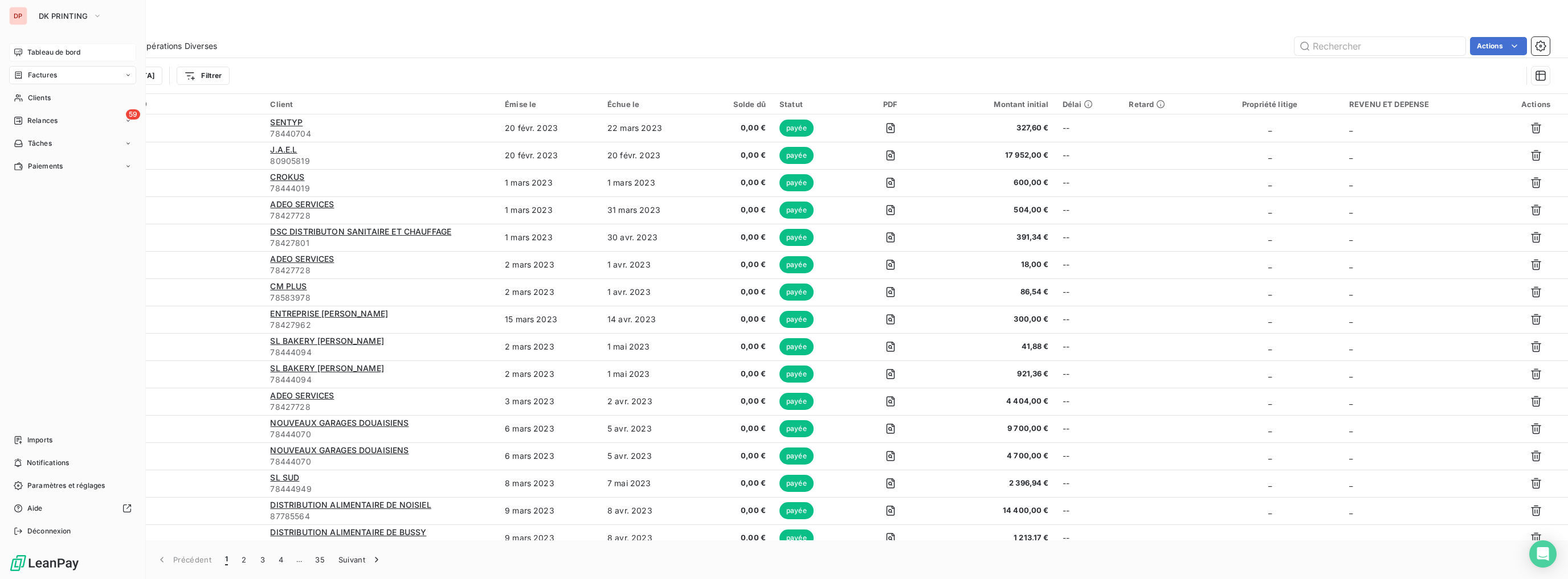
click at [48, 54] on span "Tableau de bord" at bounding box center [54, 52] width 53 height 10
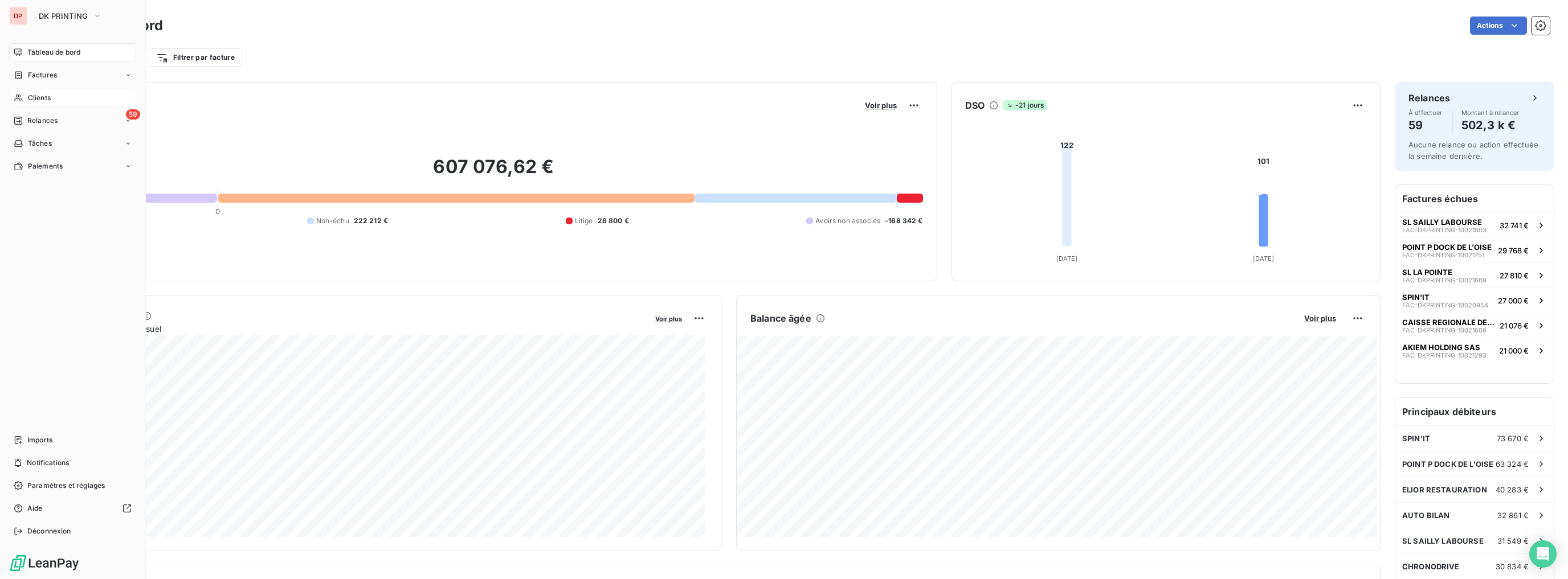
click at [48, 102] on span "Clients" at bounding box center [39, 98] width 23 height 10
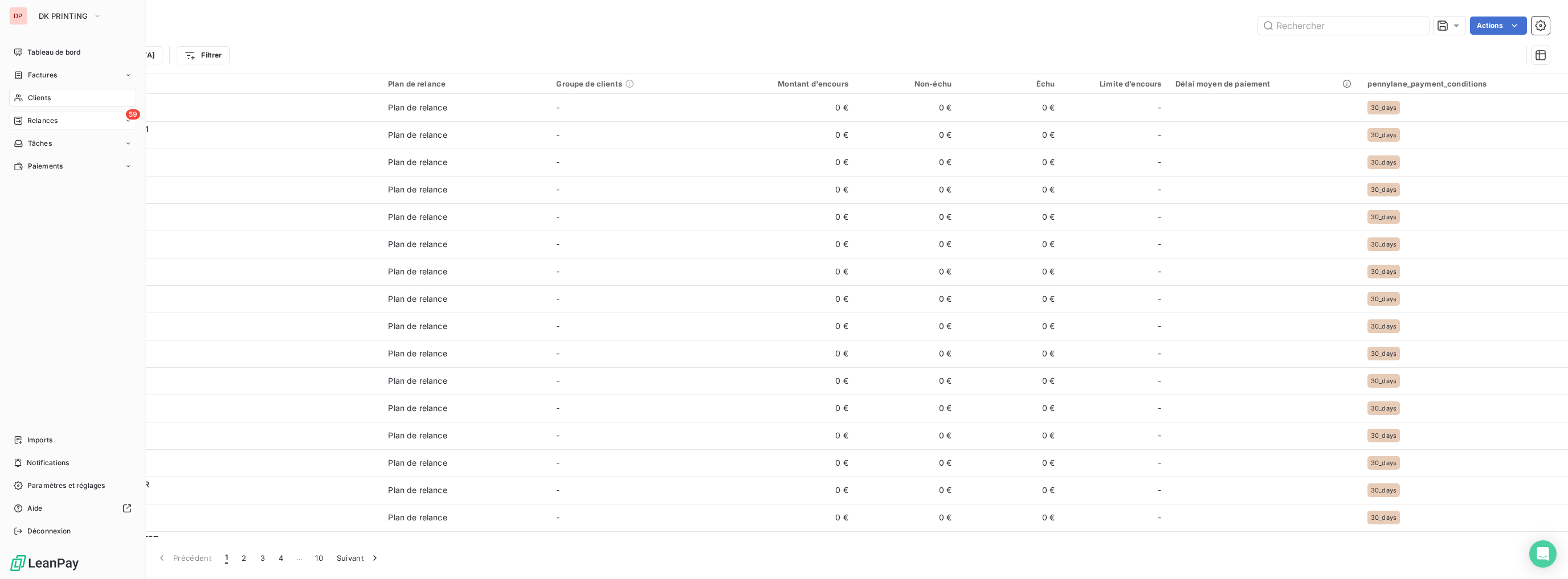
click at [48, 122] on span "Relances" at bounding box center [43, 120] width 30 height 10
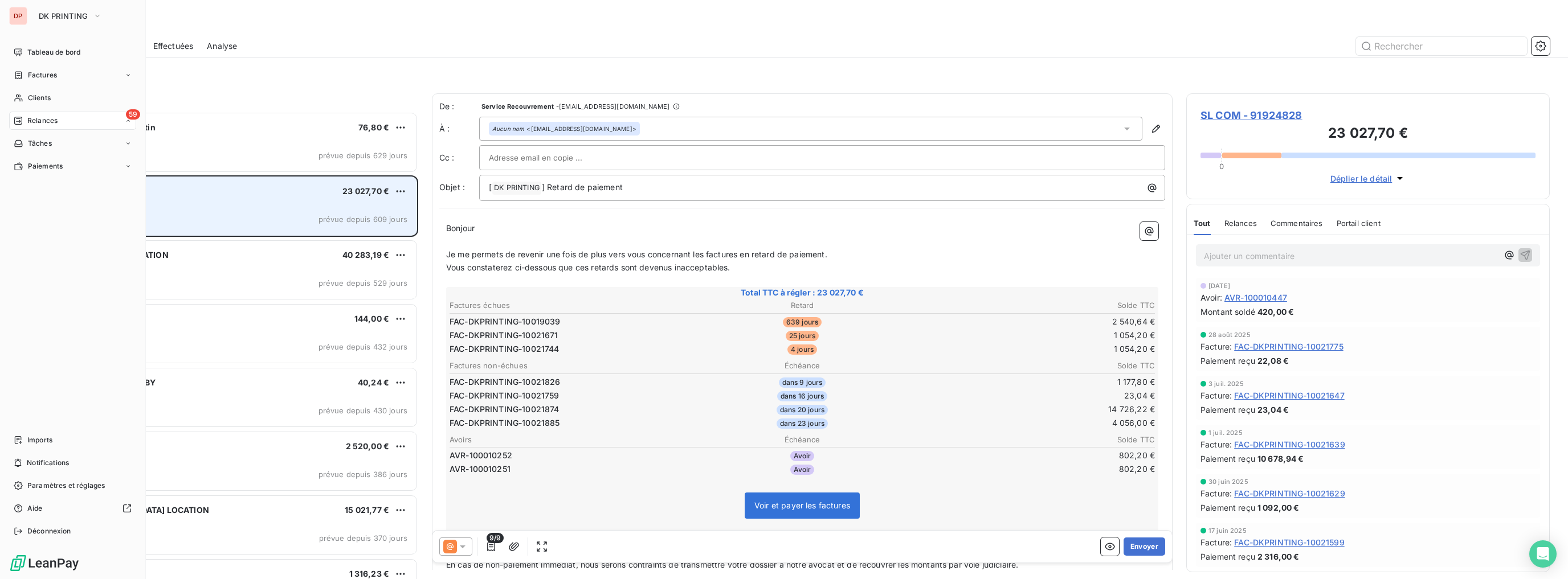
scroll to position [460, 356]
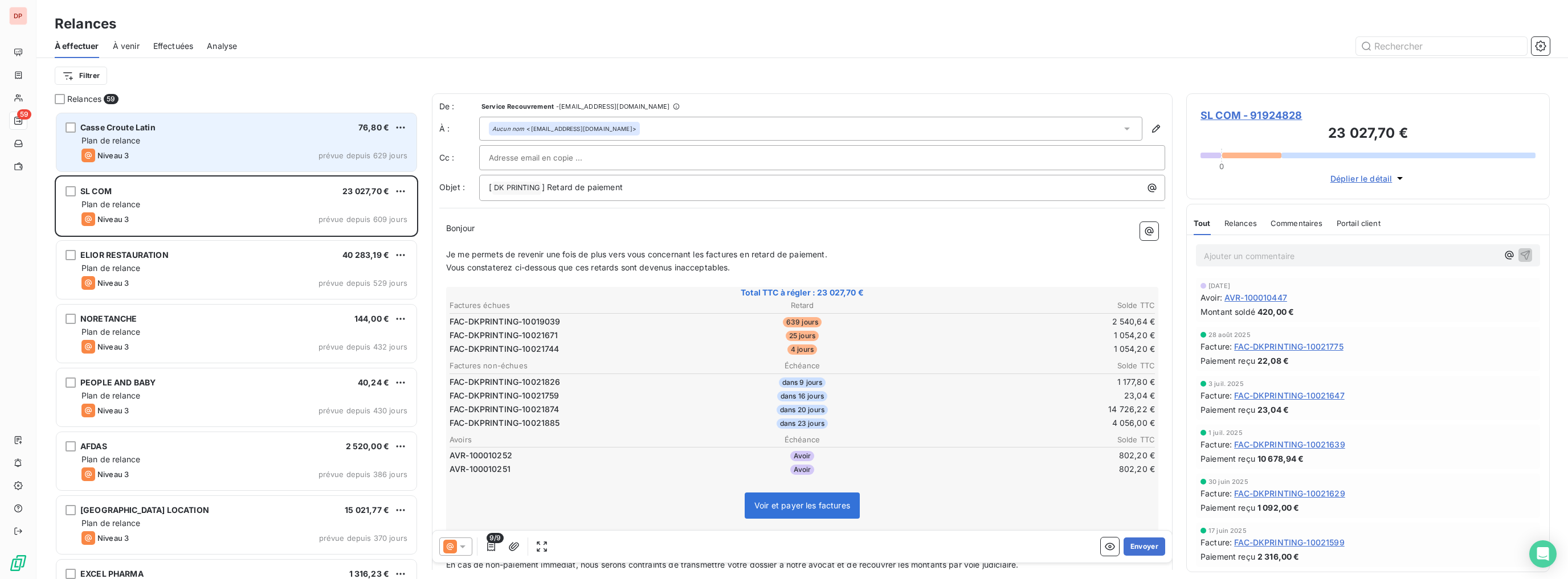
click at [148, 125] on span "Casse Croute Latin" at bounding box center [118, 127] width 75 height 10
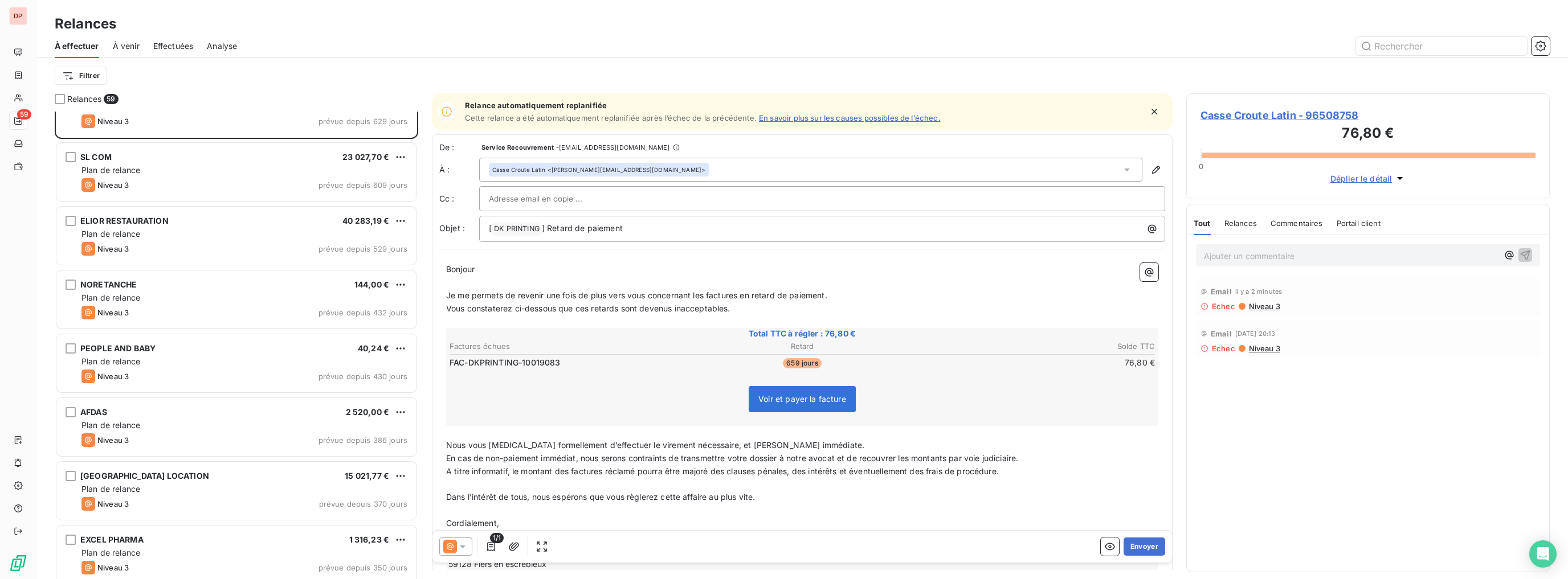
scroll to position [227, 0]
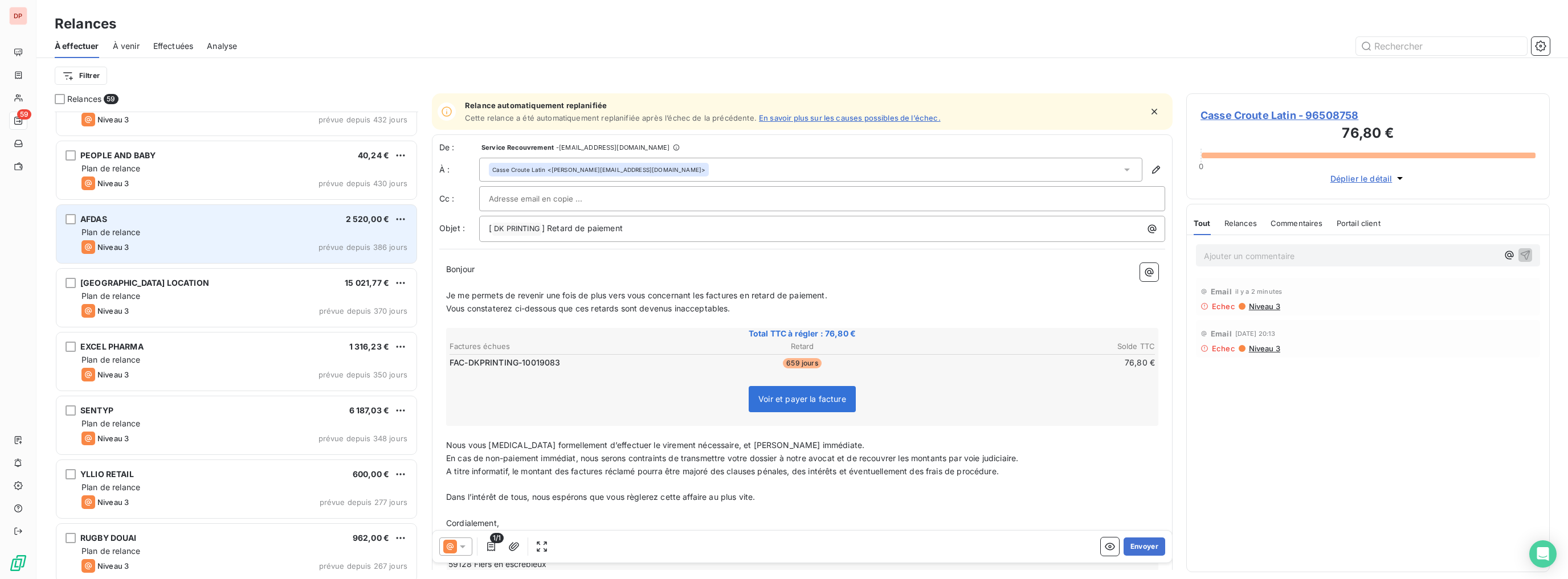
click at [221, 260] on div "AFDAS 2 520,00 € Plan de relance Niveau 3 prévue depuis 386 jours" at bounding box center [237, 234] width 360 height 58
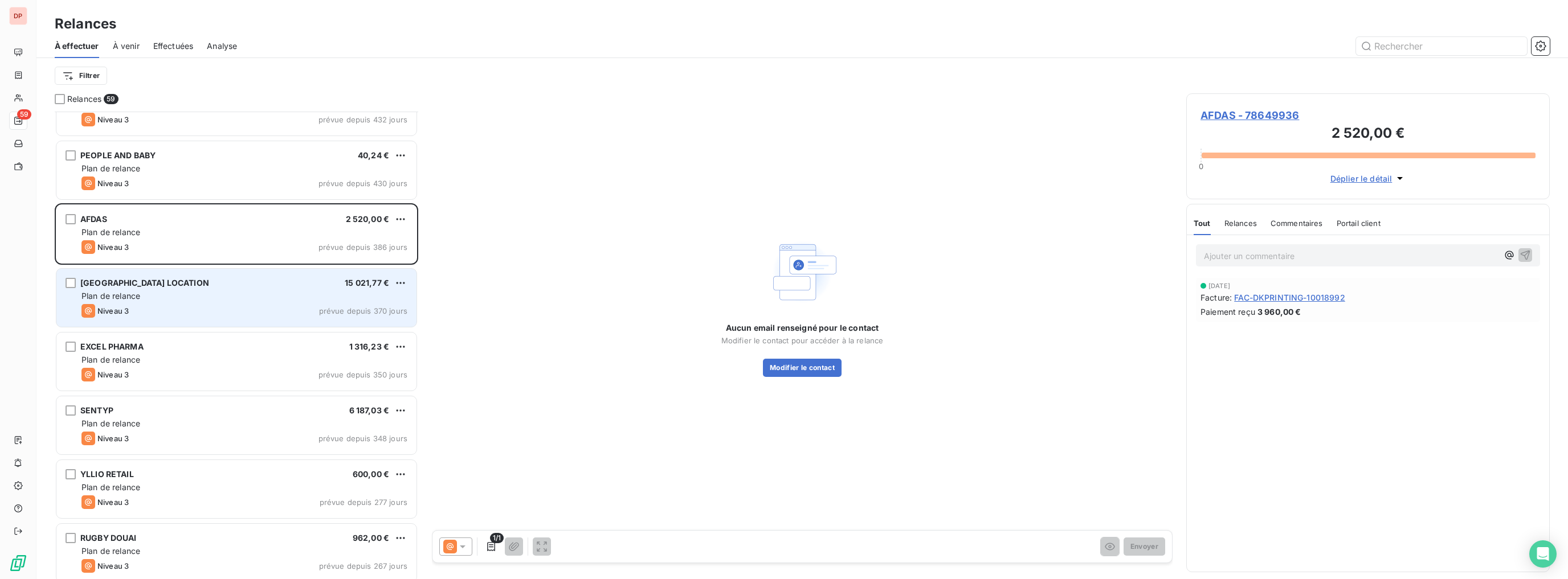
click at [240, 298] on div "Plan de relance" at bounding box center [244, 296] width 326 height 12
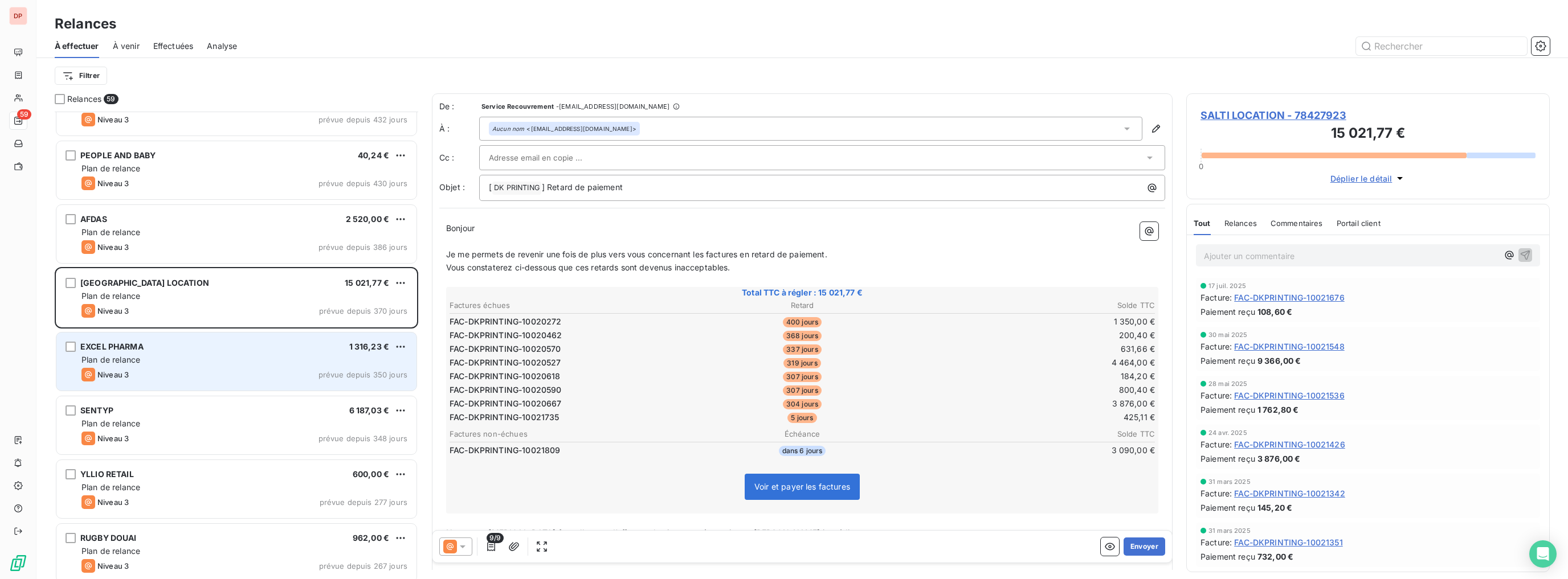
click at [285, 348] on div "EXCEL PHARMA 1 316,23 €" at bounding box center [244, 347] width 326 height 10
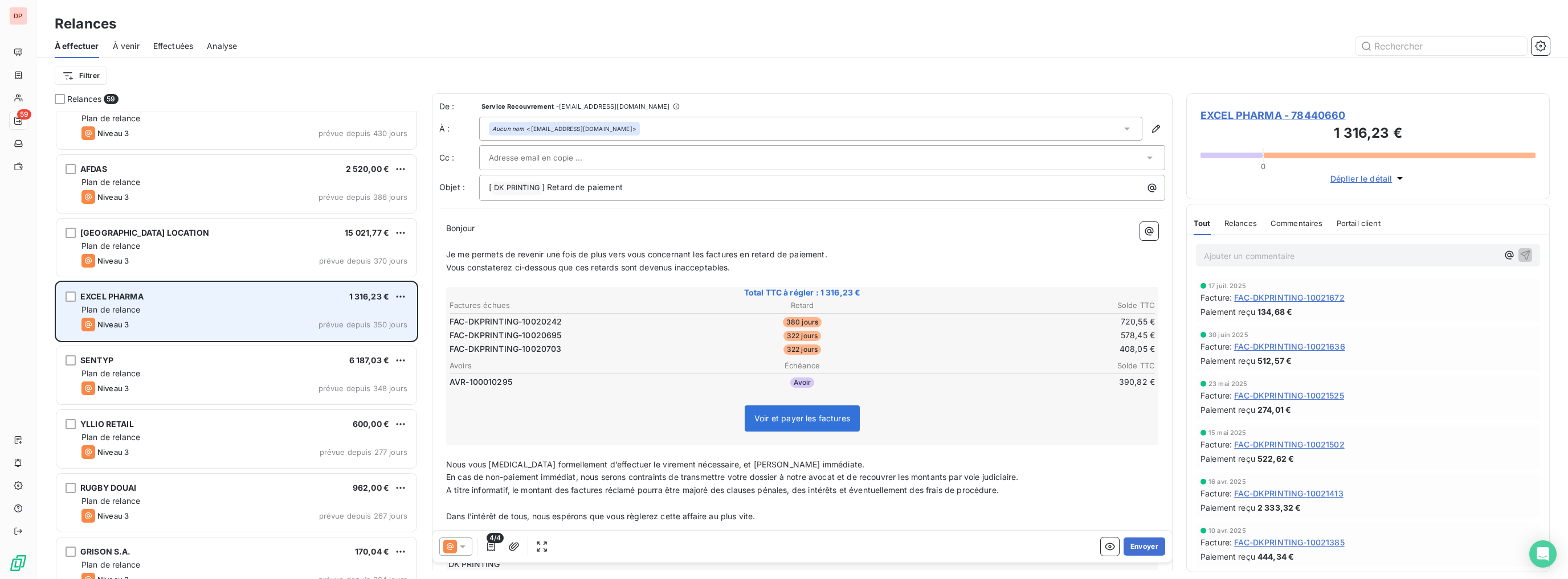
scroll to position [319, 0]
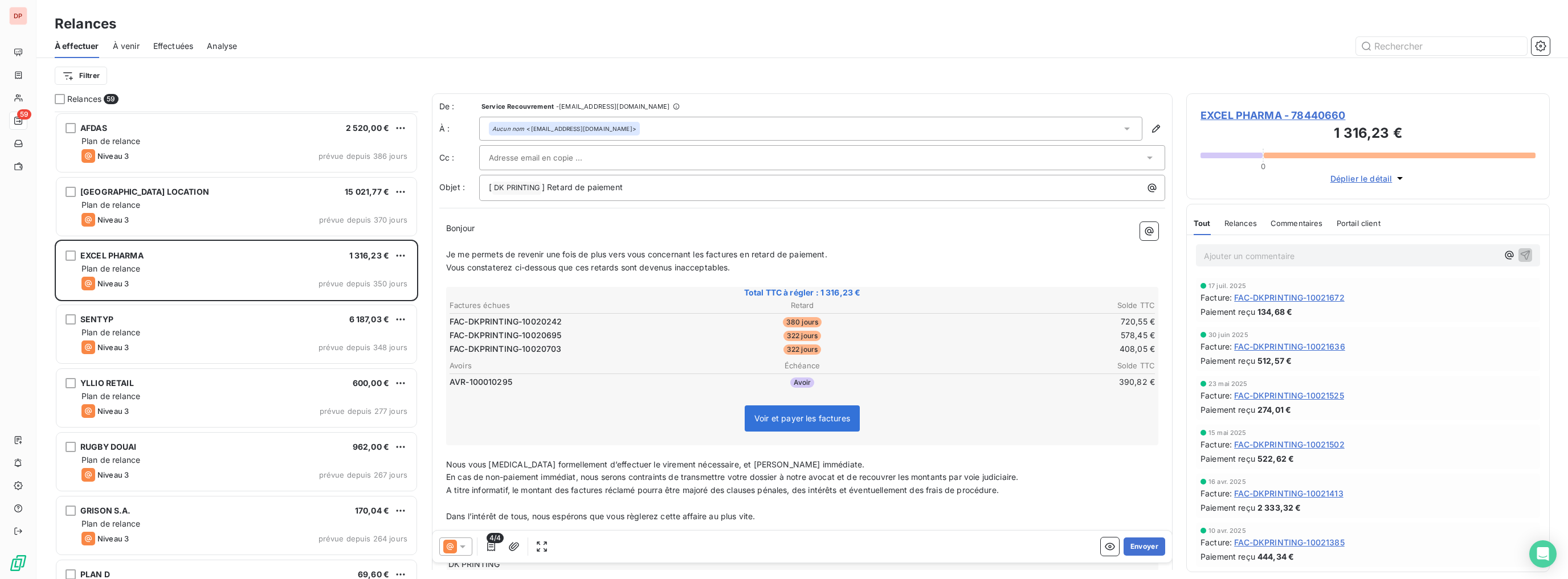
click at [292, 332] on div "PEOPLE AND BABY [DEMOGRAPHIC_DATA],24 € Plan de relance Niveau 3 prévue depuis …" at bounding box center [236, 345] width 363 height 467
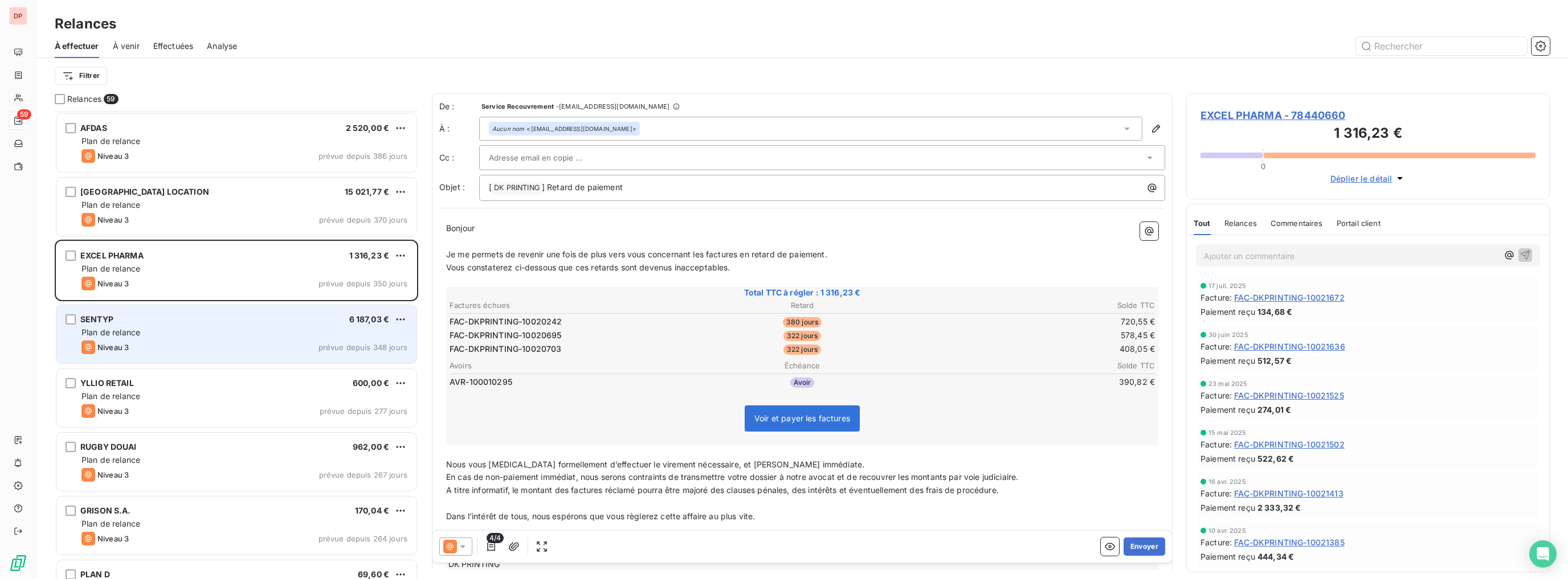
click at [285, 351] on div "Niveau 3 prévue depuis 348 jours" at bounding box center [244, 347] width 326 height 13
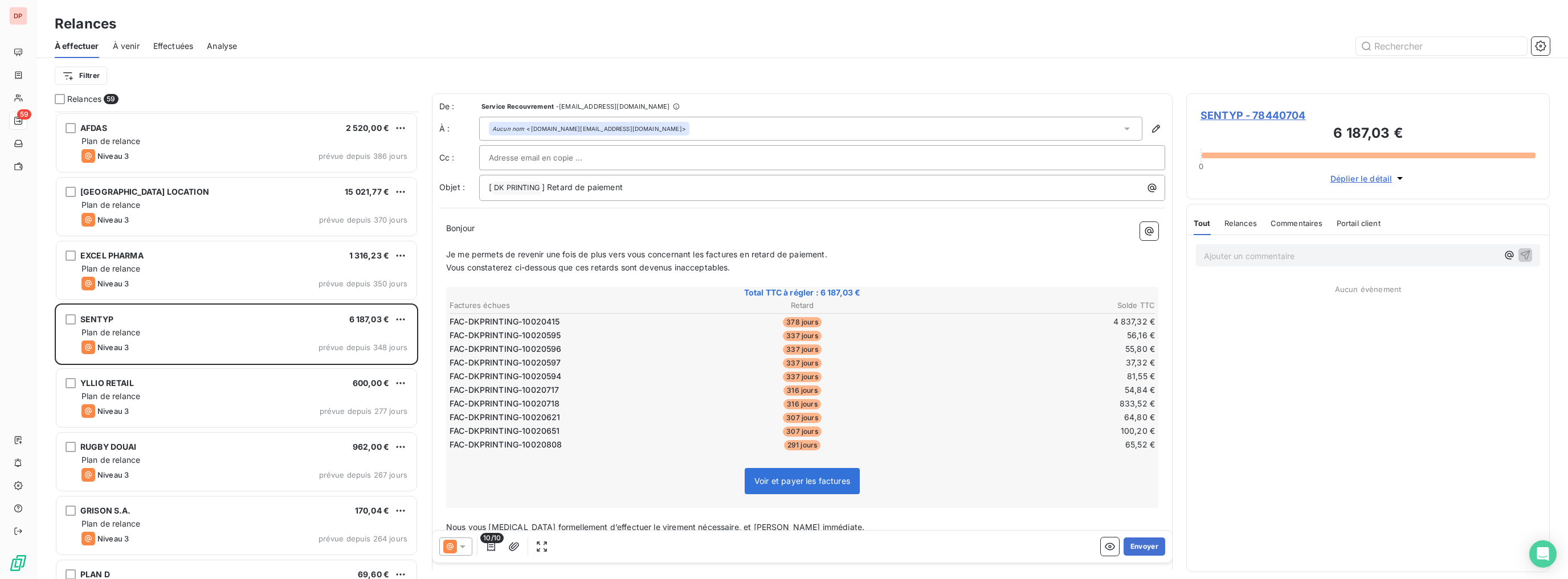
click at [306, 238] on div "SALTI LOCATION 15 021,77 € Plan de relance Niveau 3 prévue depuis 370 jours" at bounding box center [236, 207] width 363 height 64
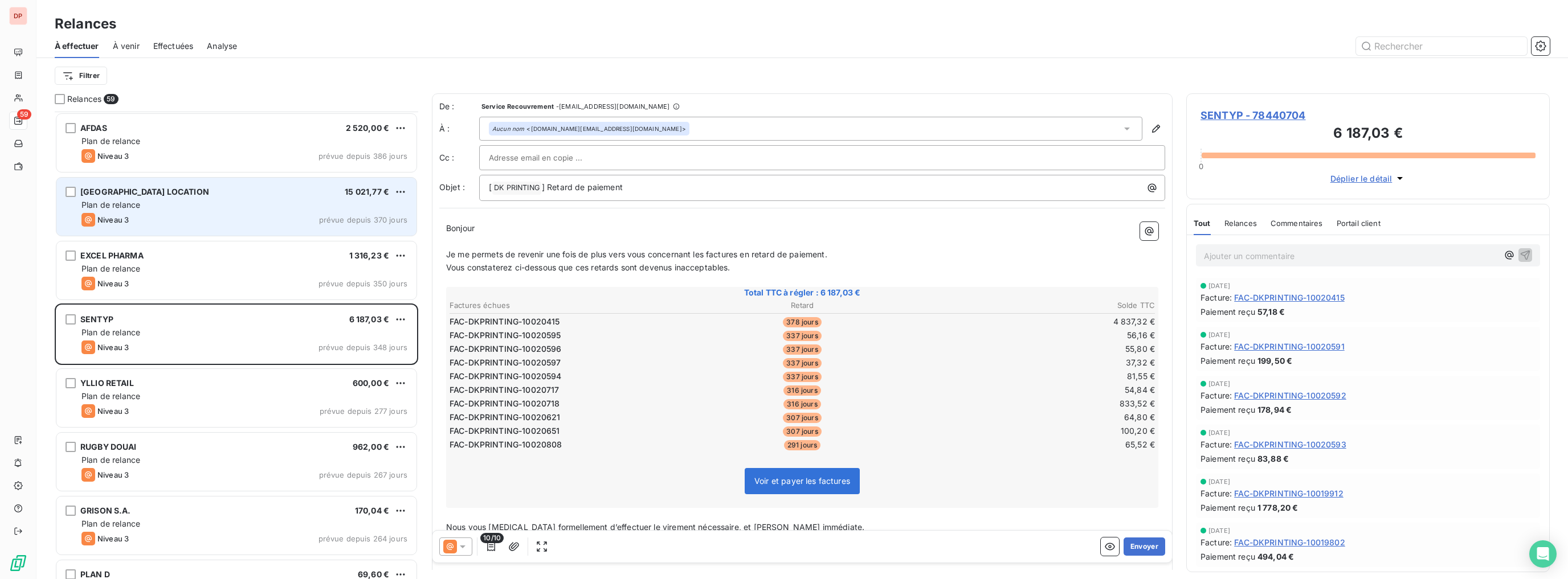
click at [317, 188] on div "SALTI LOCATION 15 021,77 €" at bounding box center [244, 192] width 326 height 10
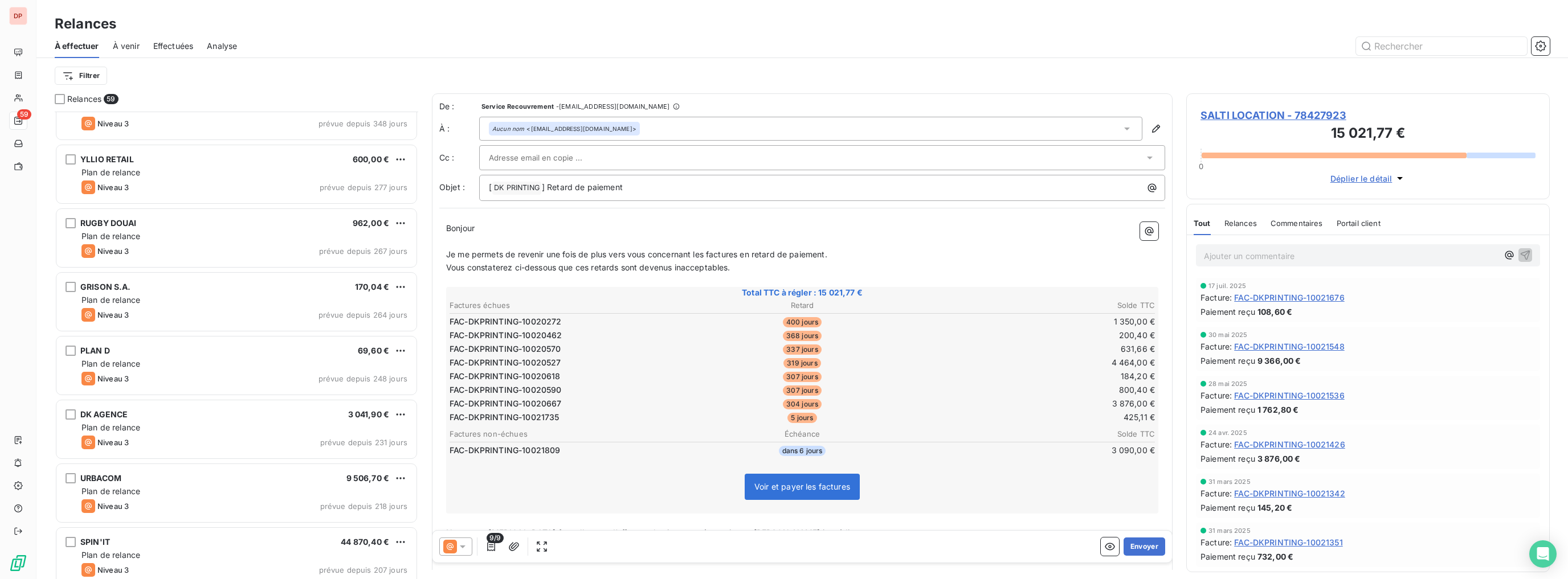
scroll to position [592, 0]
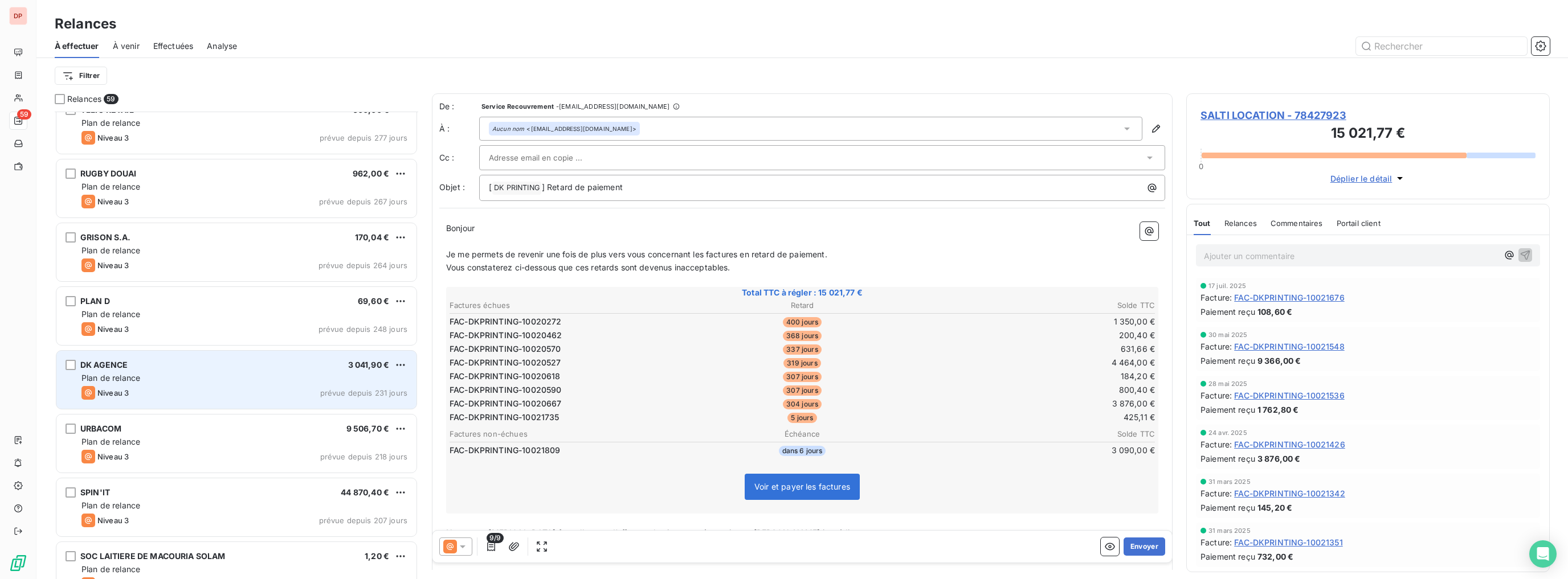
click at [259, 381] on div "Plan de relance" at bounding box center [244, 378] width 326 height 12
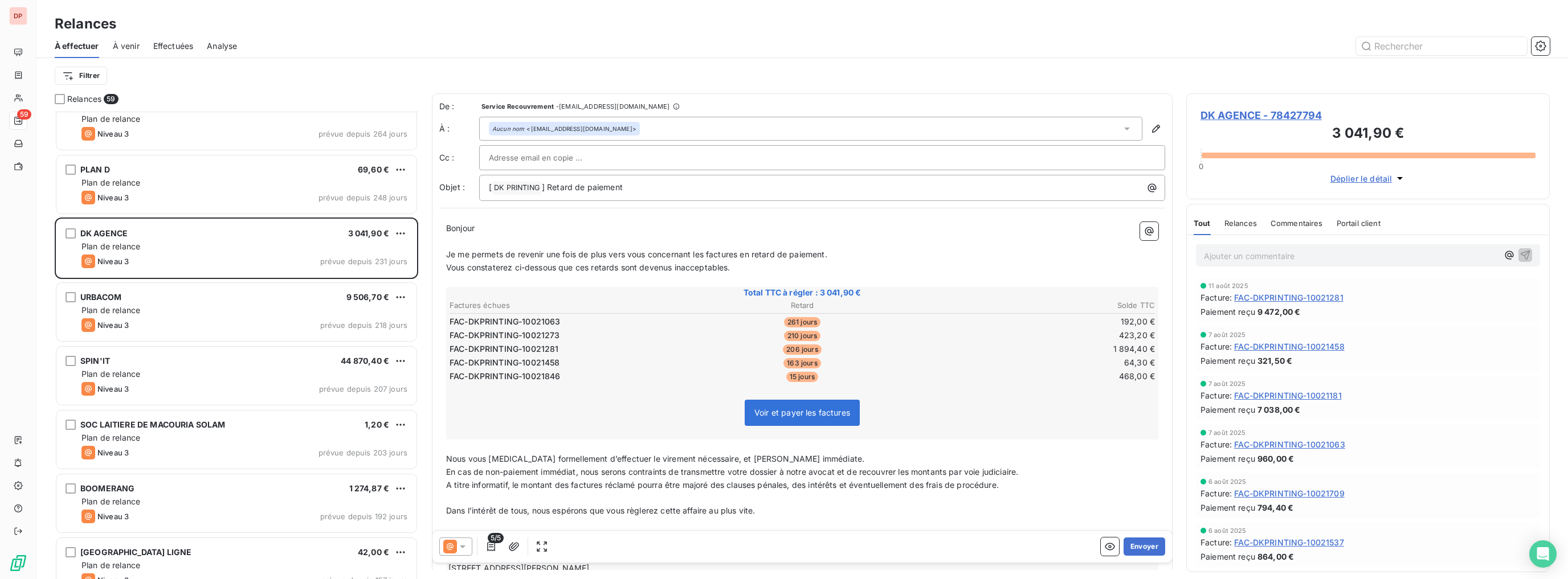
scroll to position [729, 0]
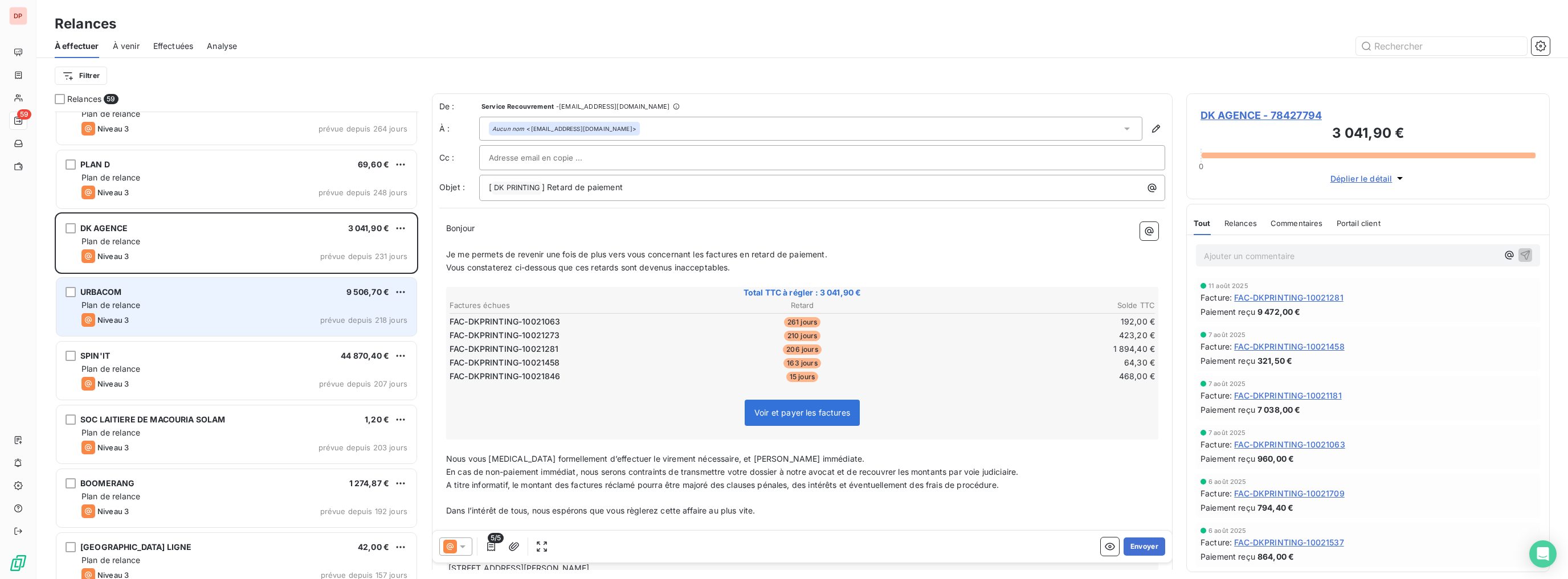
click at [302, 291] on div "URBACOM 9 506,70 €" at bounding box center [244, 292] width 326 height 10
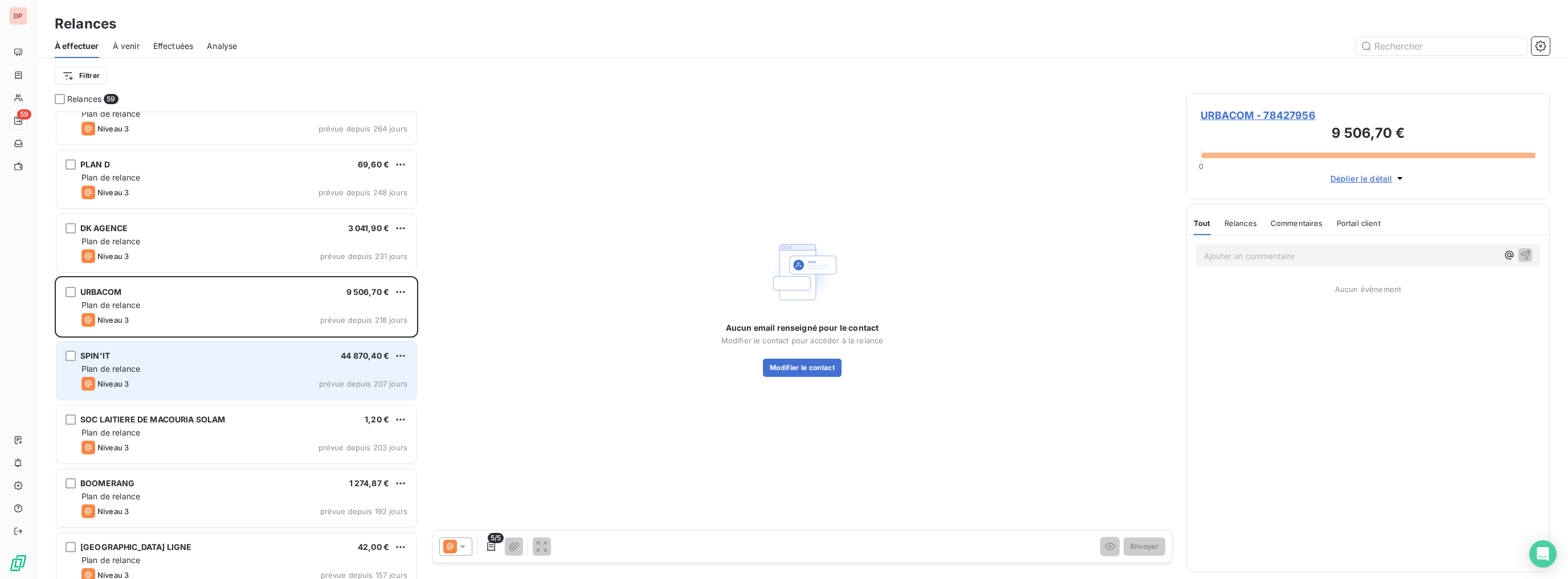
click at [267, 375] on div "SPIN'IT 44 870,40 € Plan de relance Niveau 3 prévue depuis 207 jours" at bounding box center [237, 370] width 360 height 58
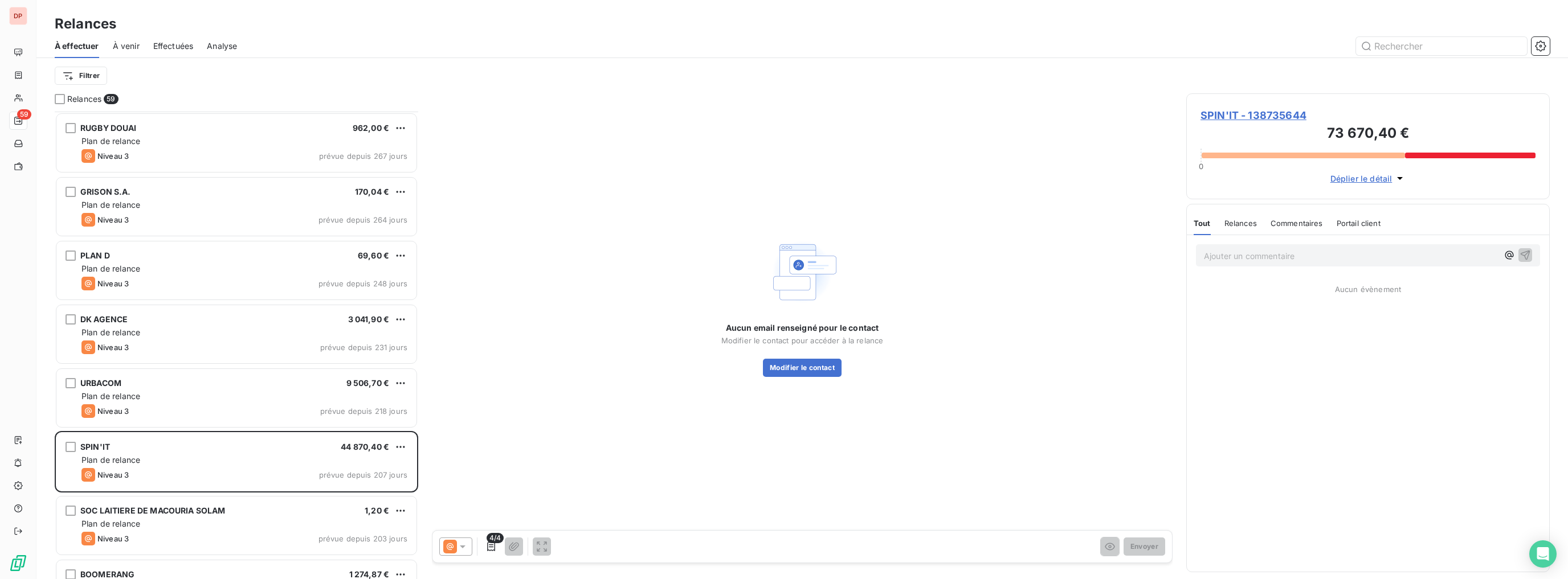
scroll to position [637, 0]
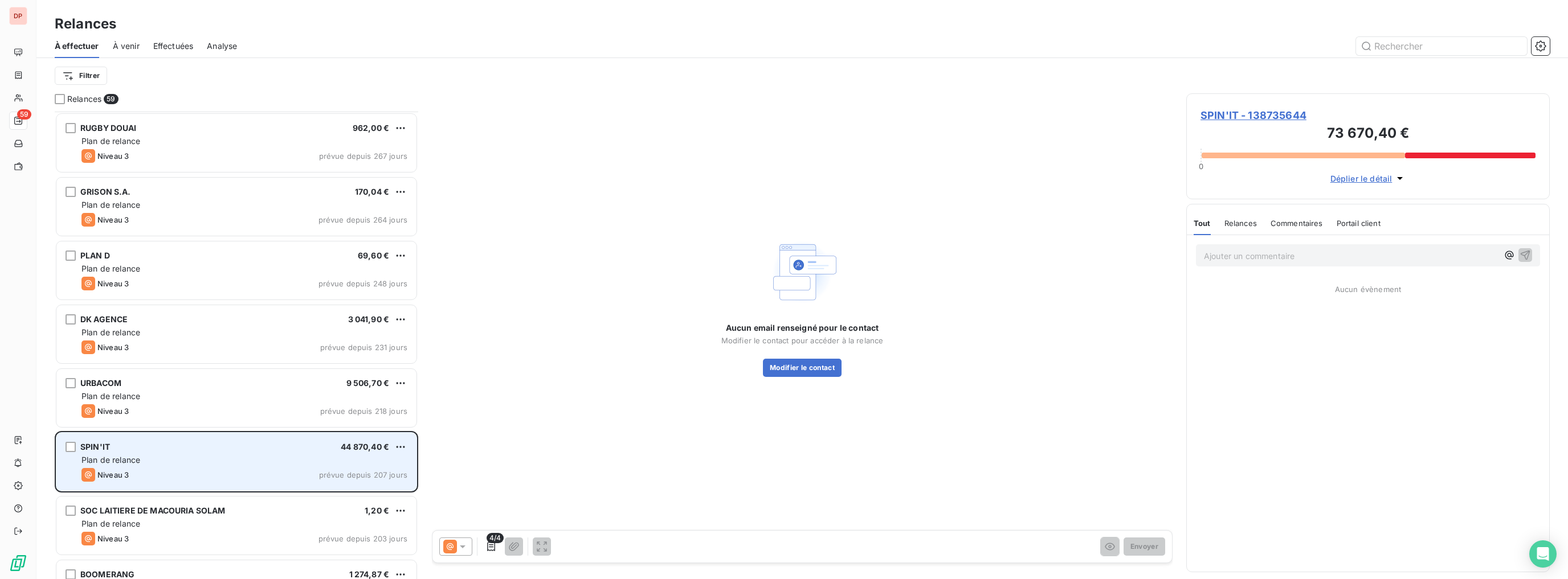
click at [193, 438] on div "SPIN'IT 44 870,40 € Plan de relance Niveau 3 prévue depuis 207 jours" at bounding box center [237, 461] width 360 height 58
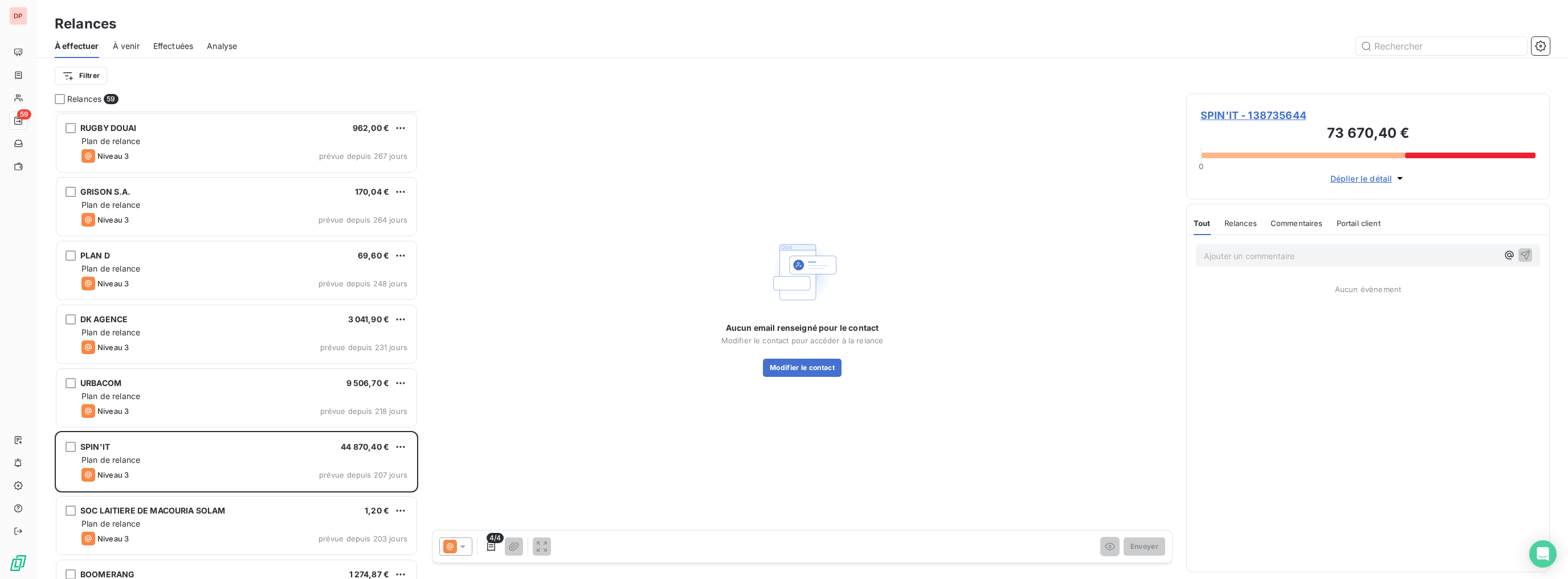
click at [1267, 112] on span "SPIN'IT - 138735644" at bounding box center [1368, 115] width 335 height 15
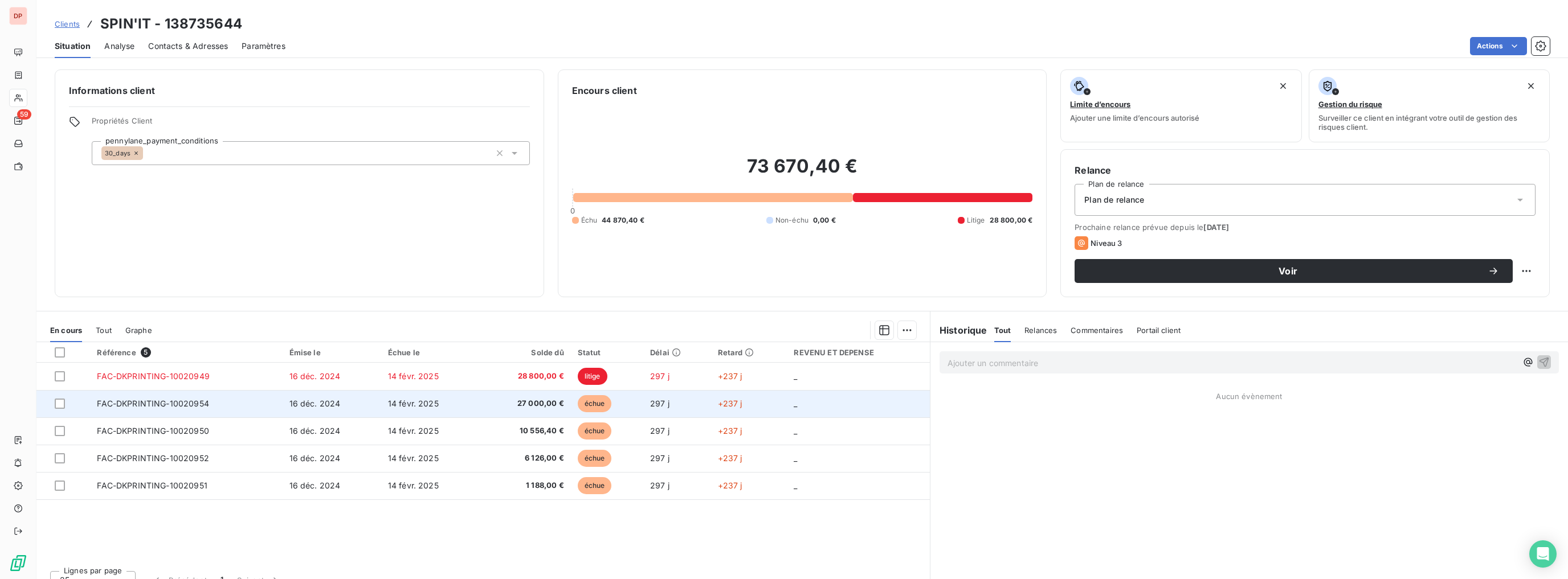
click at [388, 410] on td "14 févr. 2025" at bounding box center [430, 403] width 98 height 27
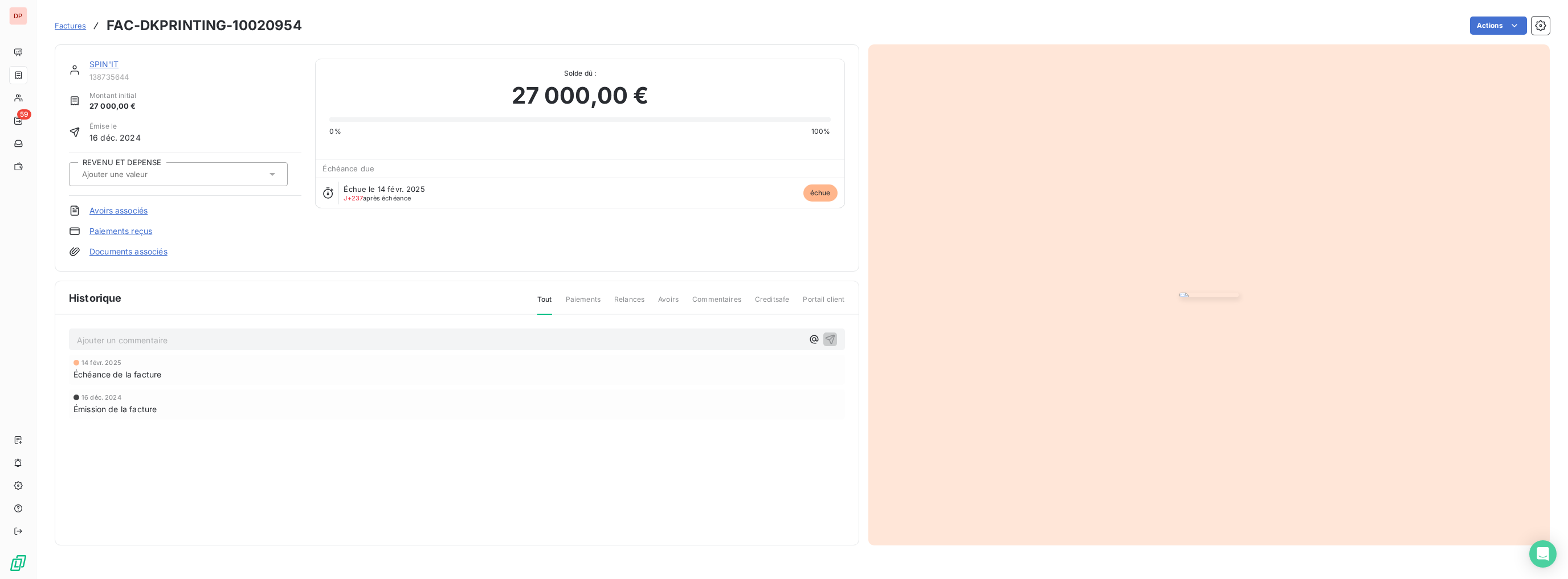
click at [135, 173] on input "text" at bounding box center [138, 174] width 114 height 10
click at [234, 128] on div "Émise le 16 déc. 2024" at bounding box center [185, 132] width 233 height 23
click at [1535, 24] on icon "button" at bounding box center [1541, 26] width 12 height 12
click at [1485, 27] on html "DP 59 Factures FAC-DKPRINTING-10020954 Actions SPIN'IT 138735644 Montant initia…" at bounding box center [784, 290] width 1568 height 579
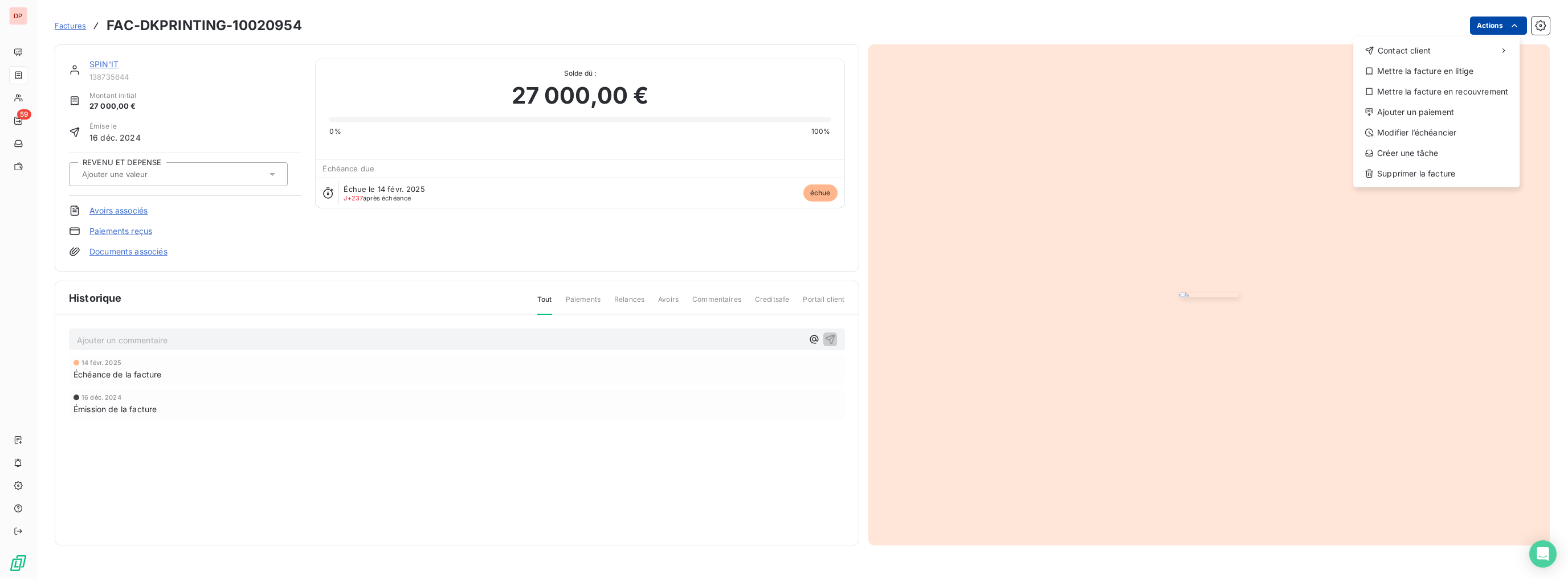
click at [1482, 27] on html "DP 59 Factures FAC-DKPRINTING-10020954 Actions Contact client Mettre la facture…" at bounding box center [784, 290] width 1568 height 579
click at [1433, 73] on div "Mettre la facture en litige" at bounding box center [1437, 71] width 157 height 18
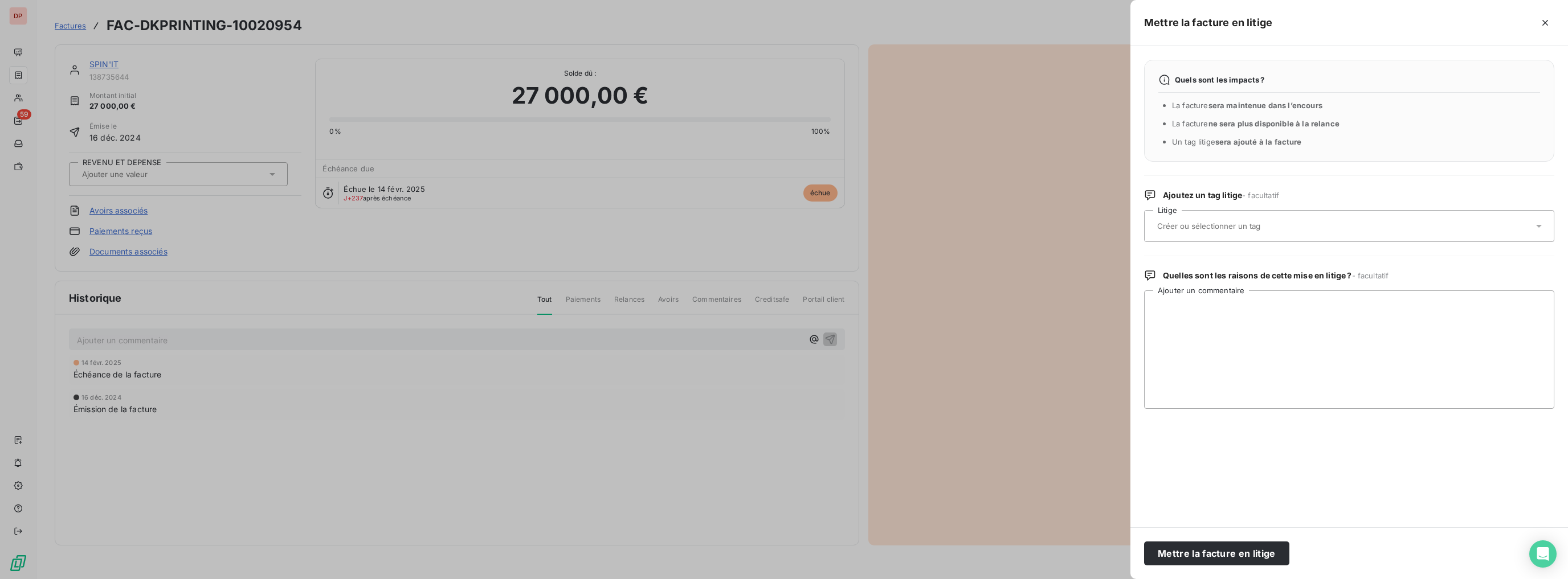
click at [1236, 232] on div at bounding box center [1343, 226] width 379 height 24
click at [1196, 316] on textarea "Ajouter un commentaire" at bounding box center [1349, 349] width 410 height 119
click at [1209, 320] on textarea "Ajouter un commentaire" at bounding box center [1349, 349] width 410 height 119
click at [1215, 217] on div at bounding box center [1343, 226] width 379 height 24
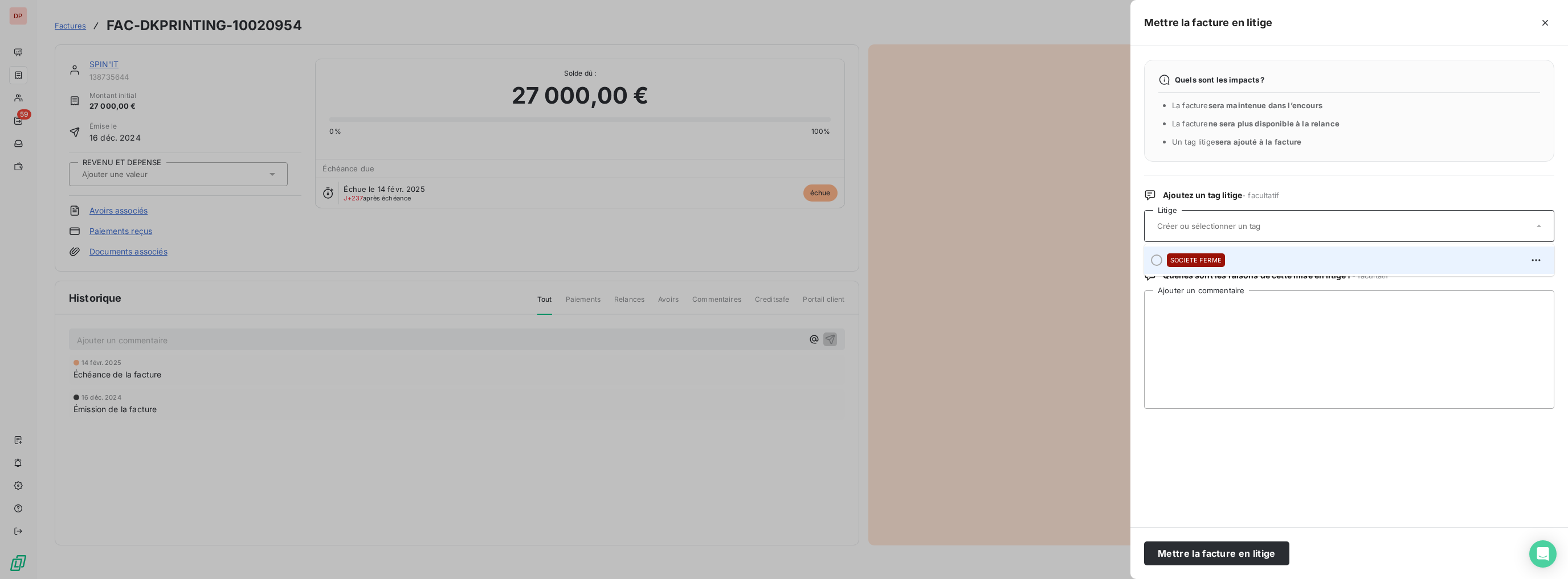
click at [1200, 264] on div "SOCIETE FERME" at bounding box center [1195, 260] width 58 height 13
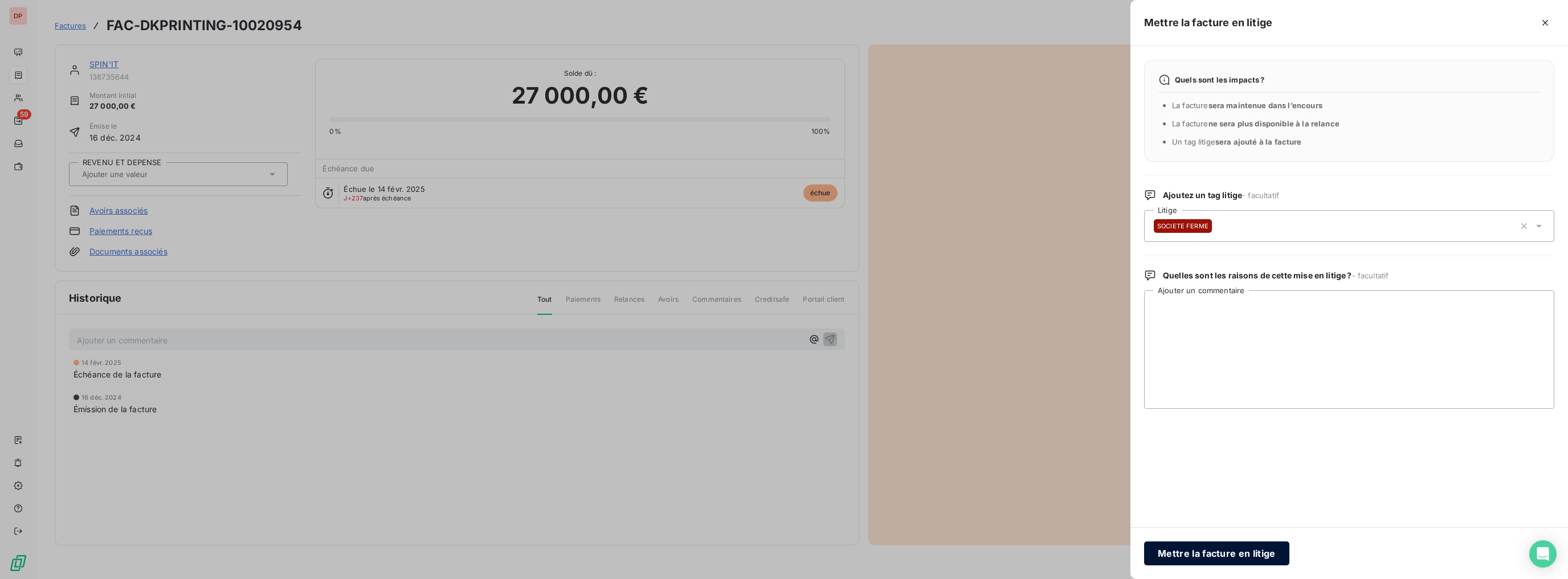
click at [1221, 556] on button "Mettre la facture en litige" at bounding box center [1217, 553] width 145 height 24
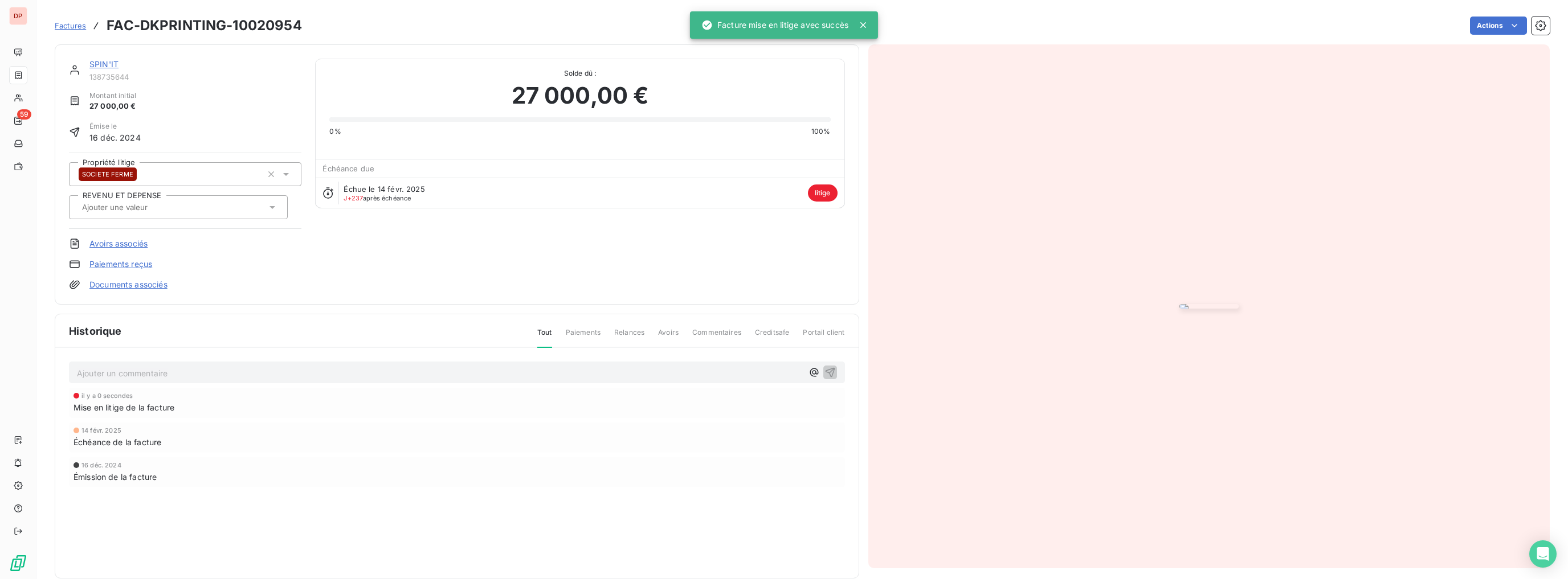
click at [82, 30] on link "Factures" at bounding box center [70, 26] width 31 height 12
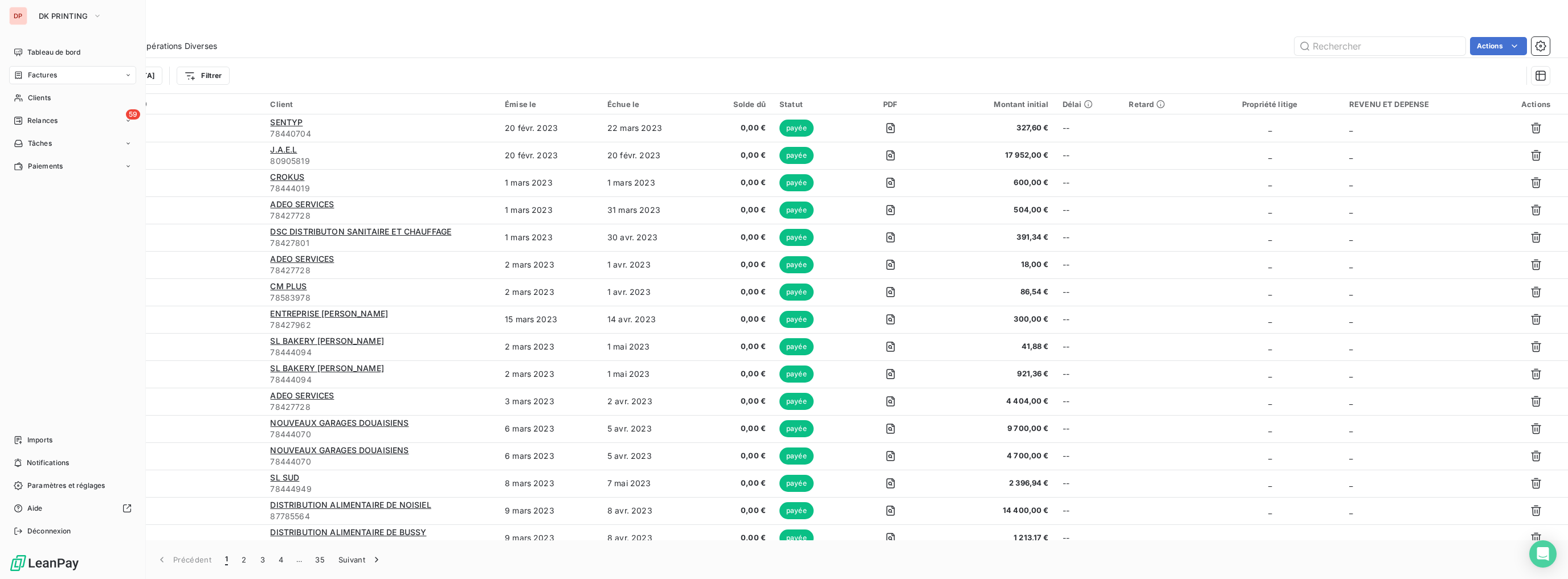
click at [44, 78] on span "Factures" at bounding box center [43, 75] width 29 height 10
click at [46, 76] on span "Factures" at bounding box center [43, 75] width 29 height 10
click at [47, 94] on span "Factures" at bounding box center [42, 98] width 29 height 10
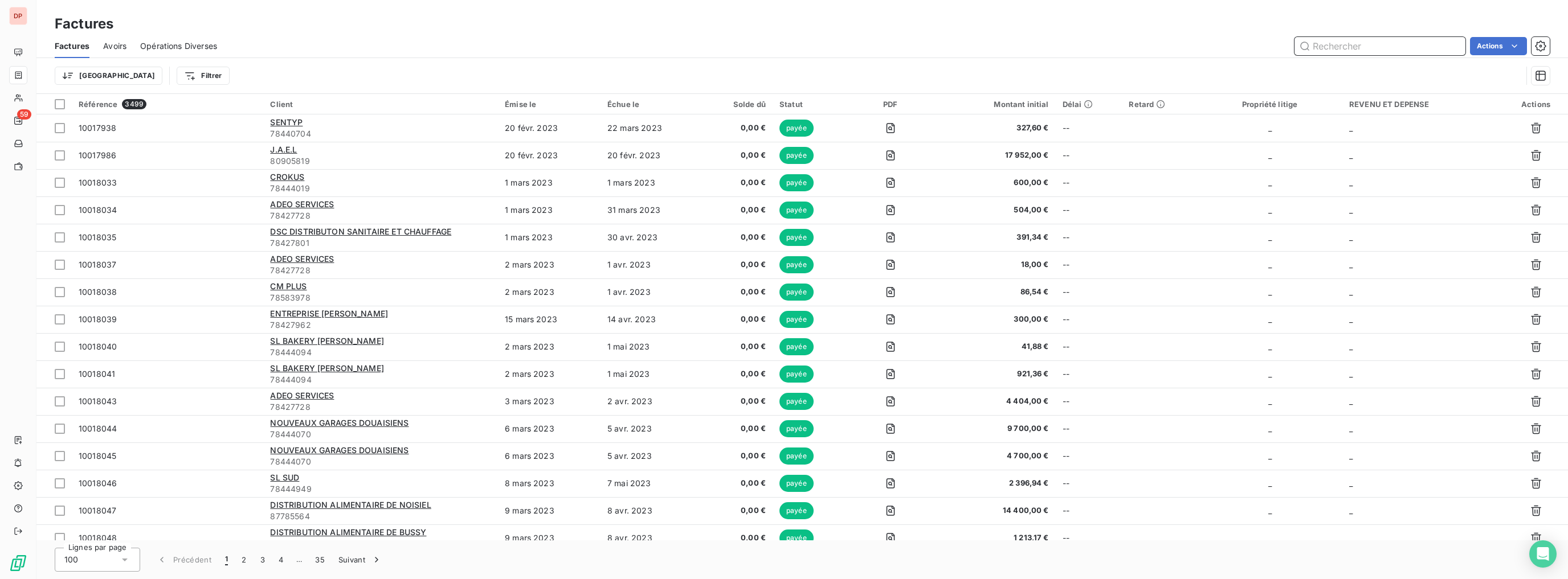
click at [1324, 50] on input "text" at bounding box center [1380, 46] width 171 height 18
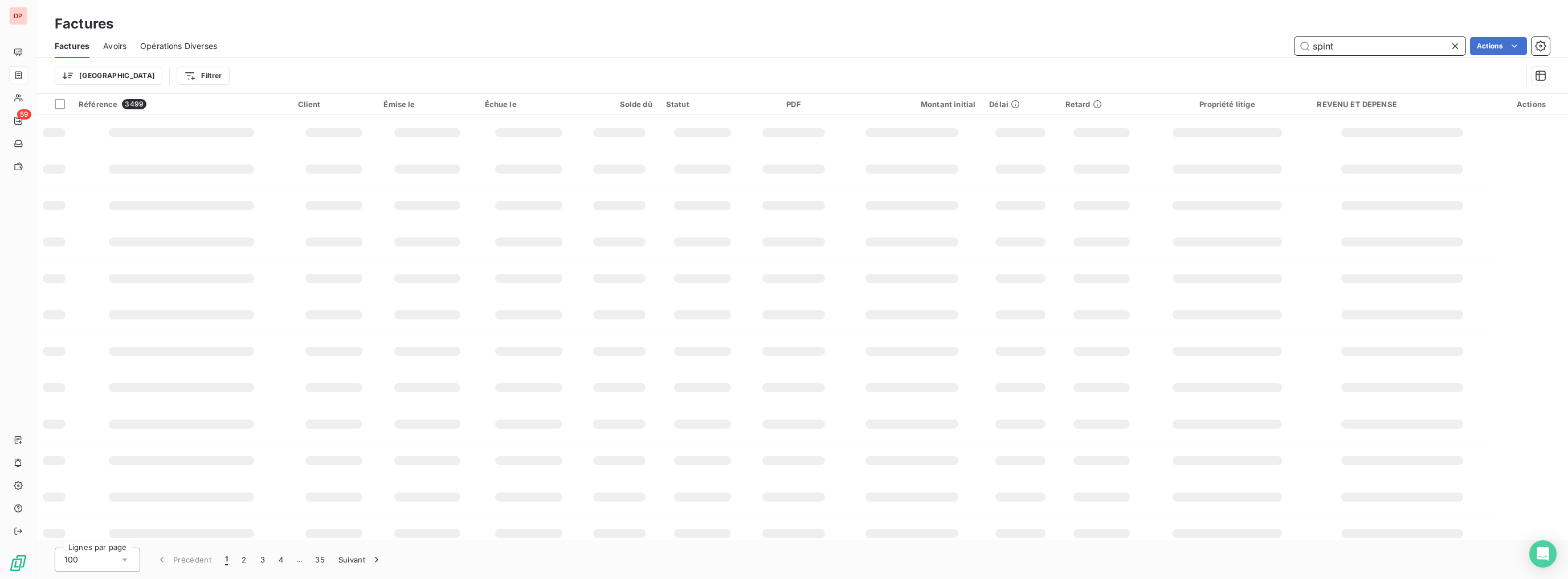
type input "spint"
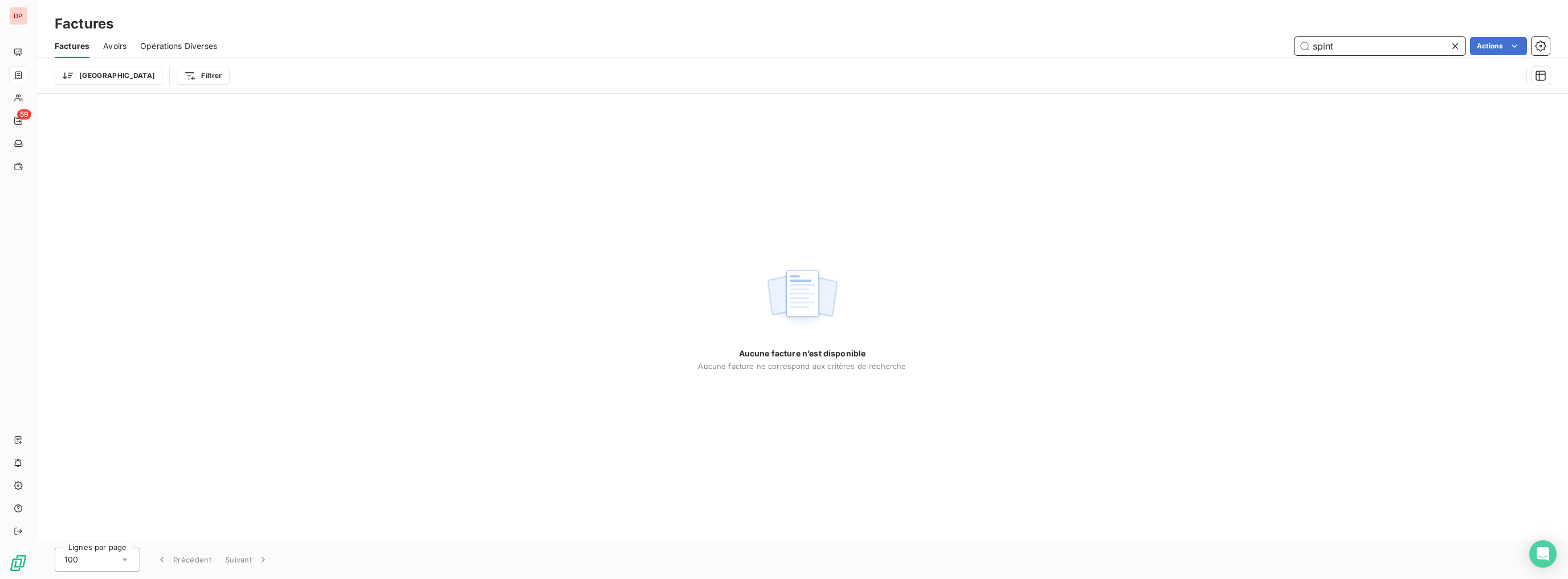
click at [147, 44] on span "Opérations Diverses" at bounding box center [178, 46] width 77 height 12
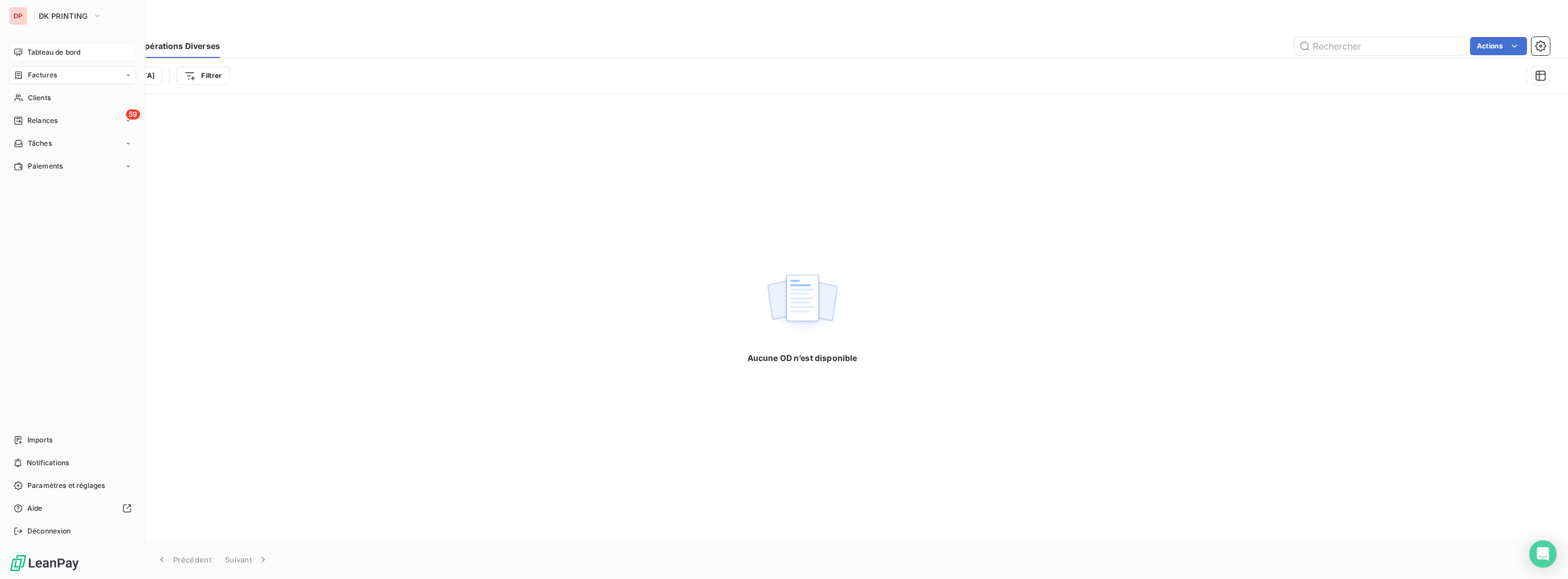
click at [27, 52] on span "Tableau de bord" at bounding box center [54, 52] width 53 height 10
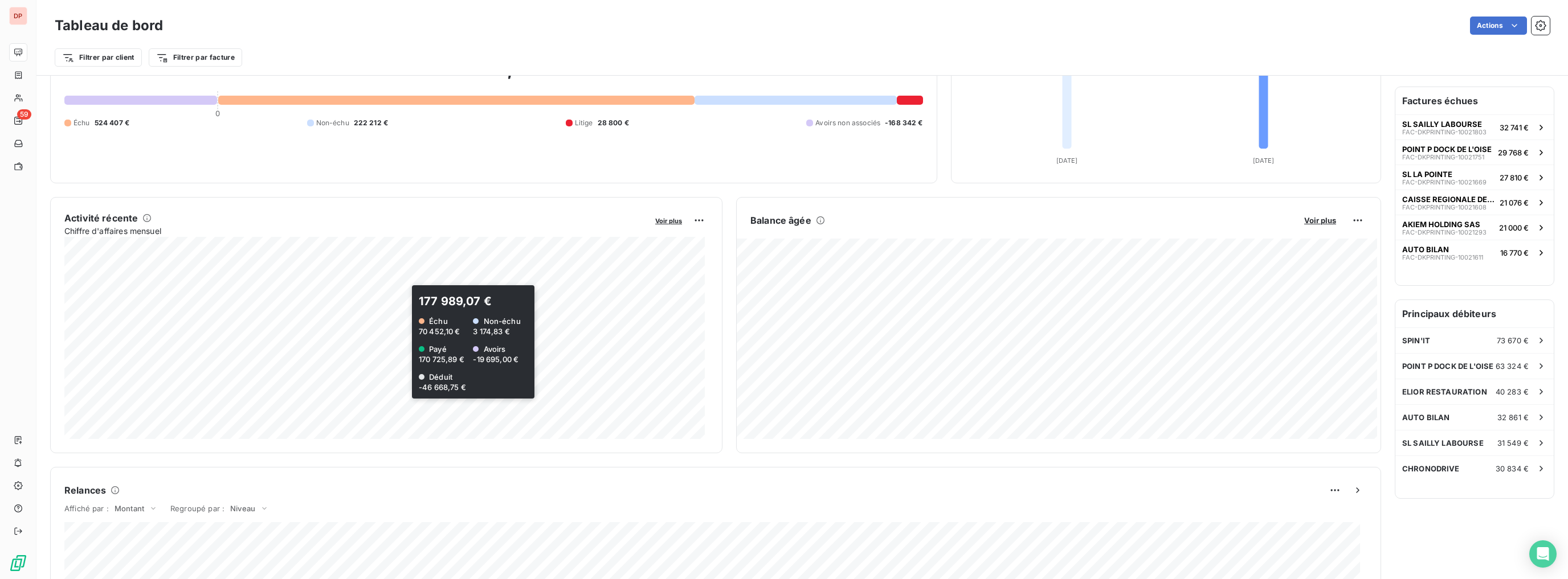
scroll to position [530, 0]
